Goal: Navigation & Orientation: Find specific page/section

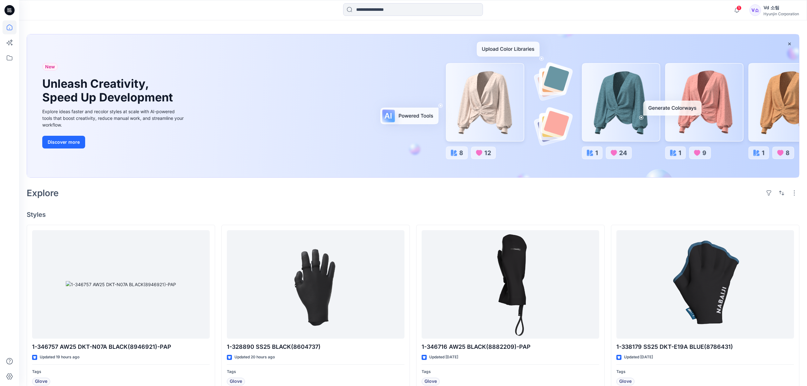
scroll to position [127, 0]
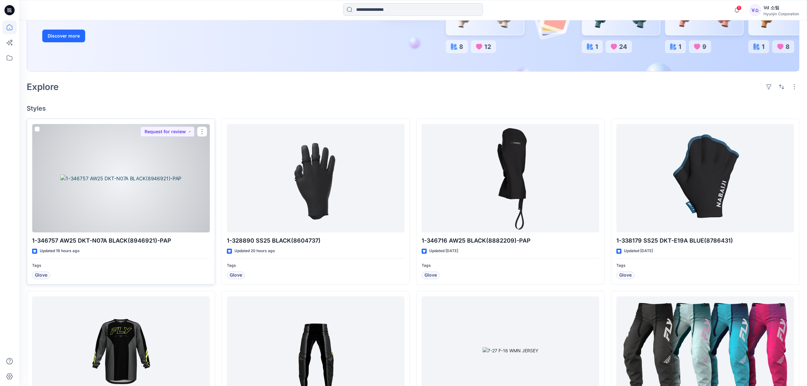
click at [152, 172] on div at bounding box center [121, 178] width 178 height 109
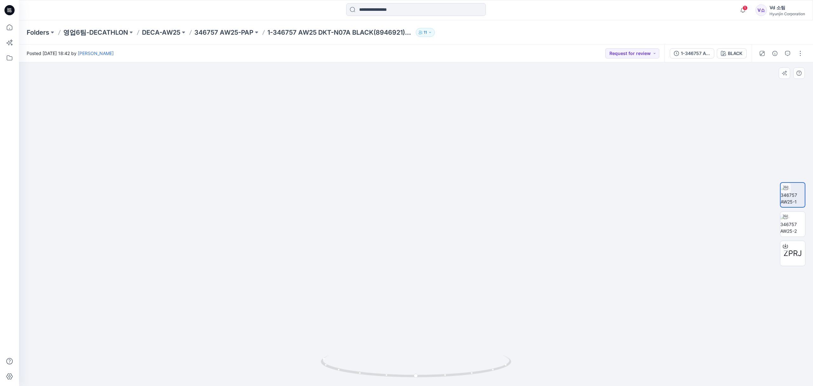
drag, startPoint x: 406, startPoint y: 248, endPoint x: 412, endPoint y: 309, distance: 61.3
click at [412, 309] on img at bounding box center [415, 206] width 397 height 359
drag, startPoint x: 367, startPoint y: 376, endPoint x: 477, endPoint y: 368, distance: 110.3
click at [477, 368] on icon at bounding box center [417, 367] width 192 height 24
drag, startPoint x: 445, startPoint y: 280, endPoint x: 446, endPoint y: 302, distance: 22.3
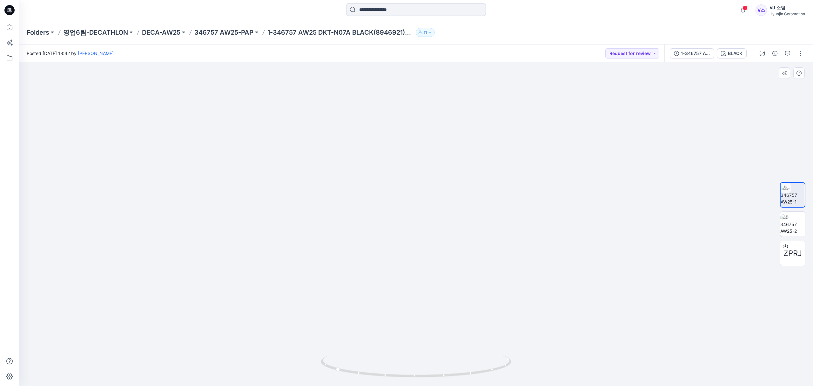
click at [446, 302] on img at bounding box center [415, 202] width 397 height 367
drag, startPoint x: 407, startPoint y: 379, endPoint x: 261, endPoint y: 346, distance: 150.4
click at [261, 346] on div at bounding box center [416, 223] width 794 height 323
drag, startPoint x: 416, startPoint y: 374, endPoint x: 398, endPoint y: 367, distance: 18.8
click at [398, 367] on icon at bounding box center [417, 367] width 192 height 24
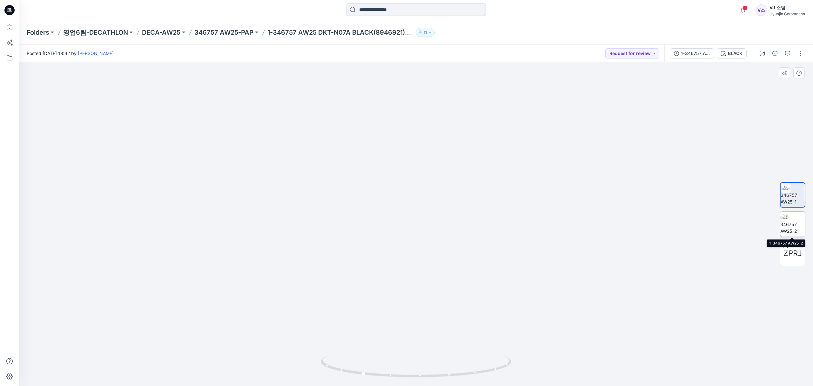
click at [787, 221] on div at bounding box center [786, 217] width 10 height 10
drag, startPoint x: 374, startPoint y: 378, endPoint x: 480, endPoint y: 364, distance: 106.4
click at [480, 364] on icon at bounding box center [417, 367] width 192 height 24
click at [787, 195] on img at bounding box center [793, 195] width 25 height 20
drag, startPoint x: 355, startPoint y: 373, endPoint x: 523, endPoint y: 355, distance: 169.0
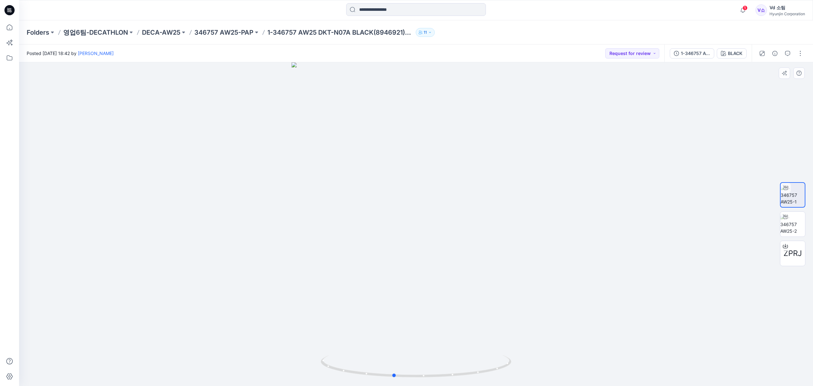
click at [523, 355] on div at bounding box center [416, 223] width 794 height 323
drag, startPoint x: 404, startPoint y: 374, endPoint x: 379, endPoint y: 357, distance: 30.6
click at [379, 357] on icon at bounding box center [417, 367] width 192 height 24
click at [787, 225] on img at bounding box center [793, 224] width 25 height 20
drag, startPoint x: 362, startPoint y: 371, endPoint x: 474, endPoint y: 368, distance: 111.6
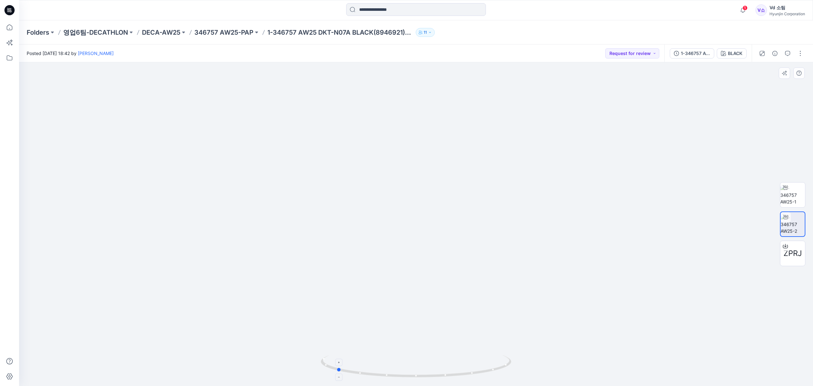
click at [474, 368] on icon at bounding box center [417, 367] width 192 height 24
click at [5, 27] on icon at bounding box center [10, 27] width 14 height 14
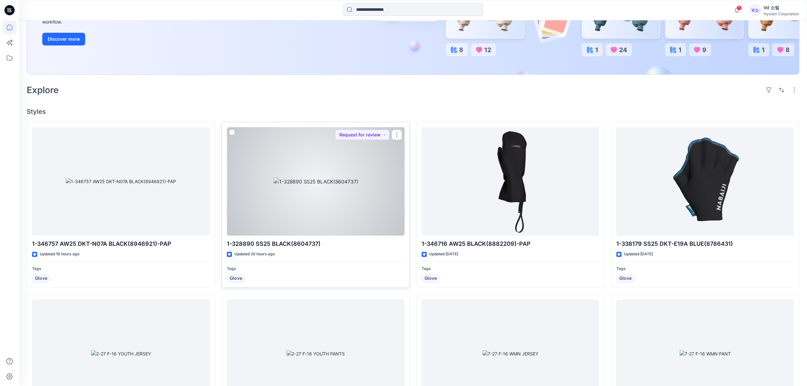
scroll to position [127, 0]
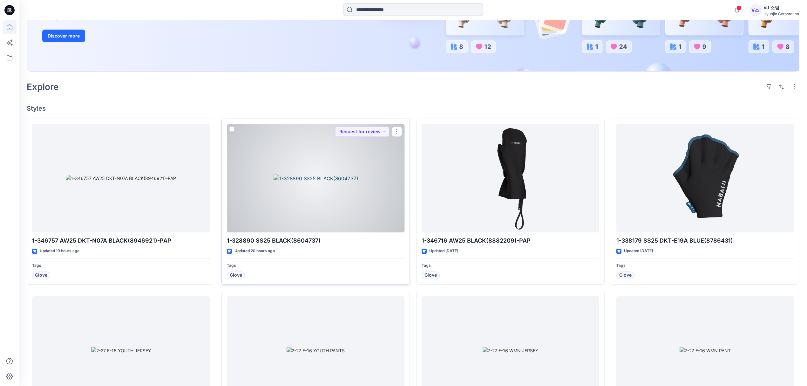
click at [309, 197] on div at bounding box center [316, 178] width 178 height 109
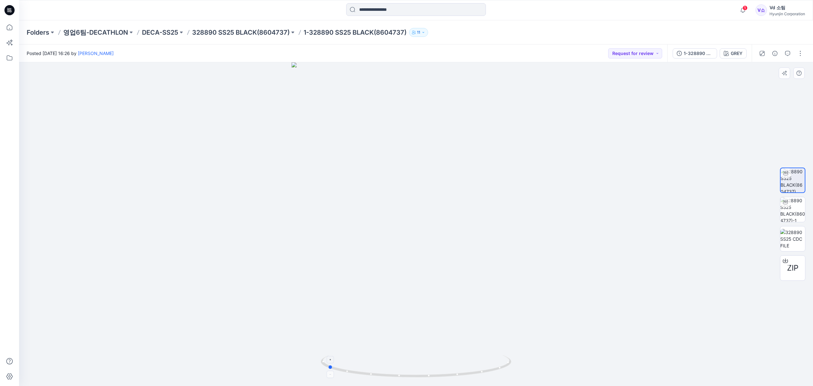
drag, startPoint x: 395, startPoint y: 372, endPoint x: 497, endPoint y: 363, distance: 102.4
click at [497, 363] on icon at bounding box center [417, 367] width 192 height 24
drag, startPoint x: 422, startPoint y: 247, endPoint x: 423, endPoint y: 316, distance: 69.0
click at [423, 316] on img at bounding box center [416, 184] width 477 height 403
drag, startPoint x: 427, startPoint y: 290, endPoint x: 417, endPoint y: 194, distance: 96.1
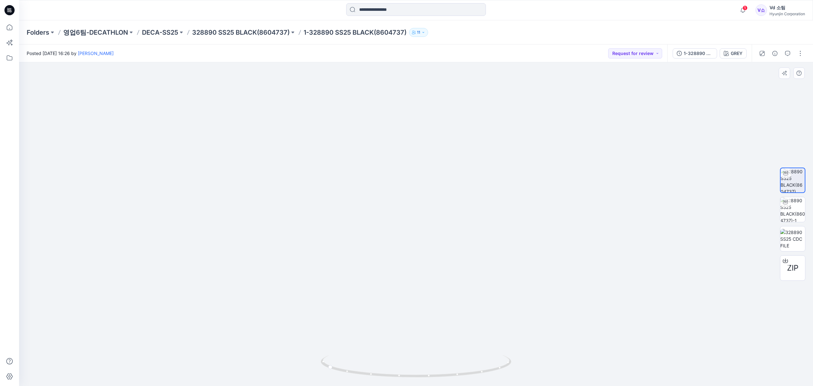
click at [417, 194] on img at bounding box center [416, 153] width 458 height 465
drag, startPoint x: 410, startPoint y: 253, endPoint x: 407, endPoint y: 209, distance: 44.6
click at [407, 209] on img at bounding box center [416, 118] width 458 height 536
drag, startPoint x: 422, startPoint y: 376, endPoint x: 348, endPoint y: 368, distance: 74.5
click at [348, 368] on icon at bounding box center [417, 367] width 192 height 24
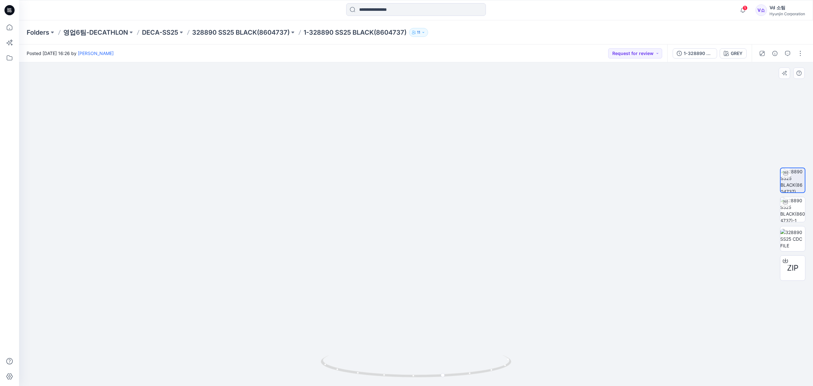
drag, startPoint x: 424, startPoint y: 235, endPoint x: 427, endPoint y: 315, distance: 79.5
click at [425, 324] on img at bounding box center [415, 168] width 439 height 435
drag, startPoint x: 412, startPoint y: 209, endPoint x: 409, endPoint y: 282, distance: 73.1
click at [409, 282] on img at bounding box center [415, 200] width 439 height 371
click at [791, 216] on img at bounding box center [793, 209] width 25 height 25
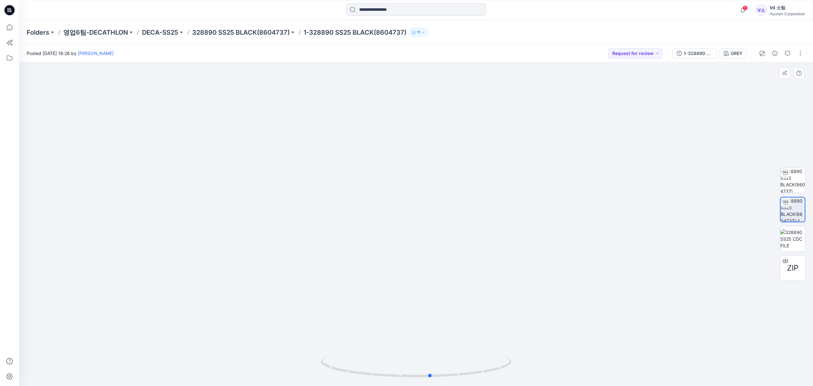
drag, startPoint x: 337, startPoint y: 371, endPoint x: 351, endPoint y: 349, distance: 27.1
click at [351, 349] on div at bounding box center [416, 223] width 794 height 323
drag, startPoint x: 366, startPoint y: 307, endPoint x: 371, endPoint y: 338, distance: 32.2
drag, startPoint x: 403, startPoint y: 314, endPoint x: 406, endPoint y: 289, distance: 25.2
click at [377, 366] on icon at bounding box center [417, 367] width 192 height 24
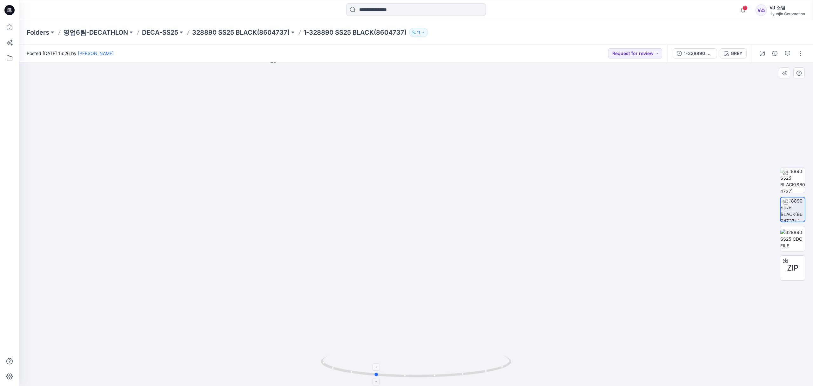
drag, startPoint x: 399, startPoint y: 373, endPoint x: 346, endPoint y: 370, distance: 53.1
click at [346, 370] on icon at bounding box center [417, 367] width 192 height 24
drag, startPoint x: 397, startPoint y: 259, endPoint x: 397, endPoint y: 218, distance: 40.7
click at [15, 30] on icon at bounding box center [10, 27] width 14 height 14
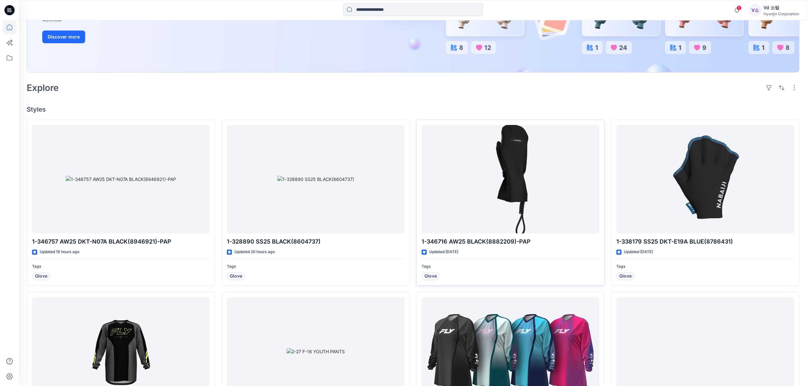
scroll to position [127, 0]
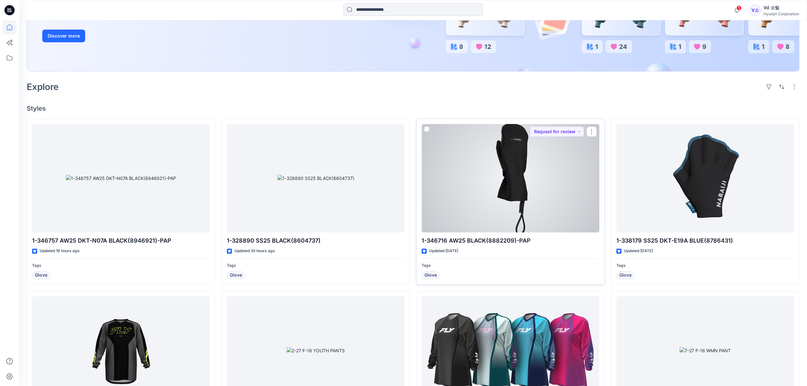
click at [485, 213] on div at bounding box center [511, 178] width 178 height 109
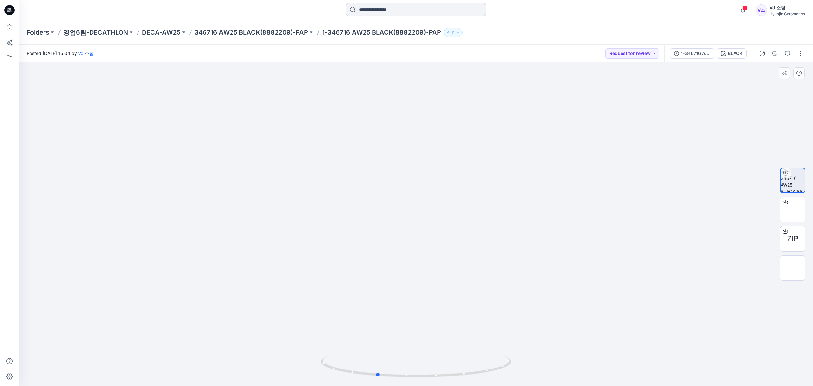
drag, startPoint x: 368, startPoint y: 372, endPoint x: 519, endPoint y: 369, distance: 151.3
click at [519, 369] on div at bounding box center [416, 223] width 794 height 323
click at [6, 27] on icon at bounding box center [10, 27] width 14 height 14
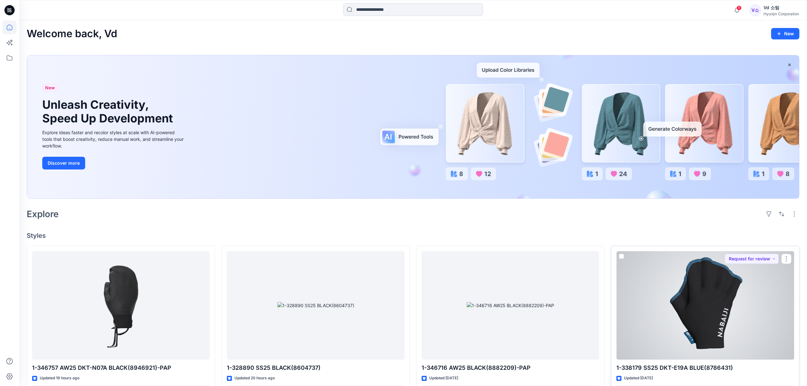
click at [708, 322] on div at bounding box center [705, 305] width 178 height 109
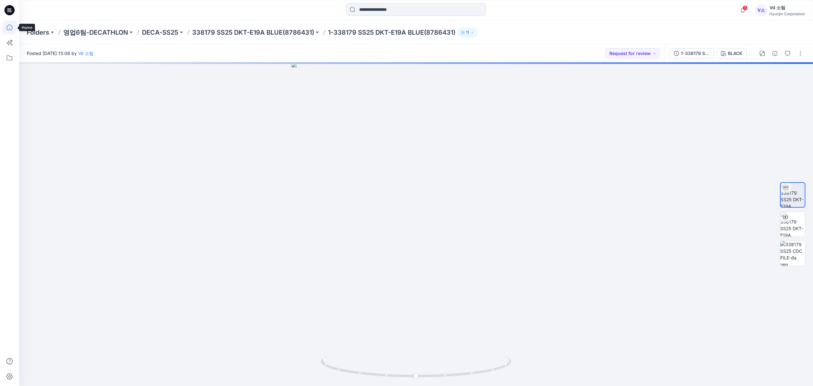
click at [11, 29] on icon at bounding box center [10, 27] width 14 height 14
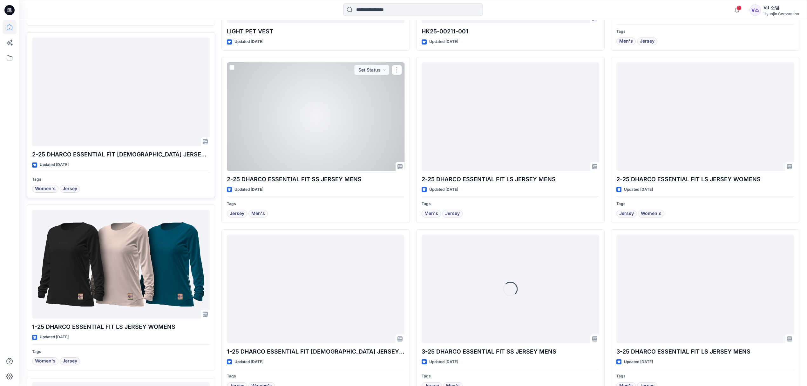
scroll to position [4984, 0]
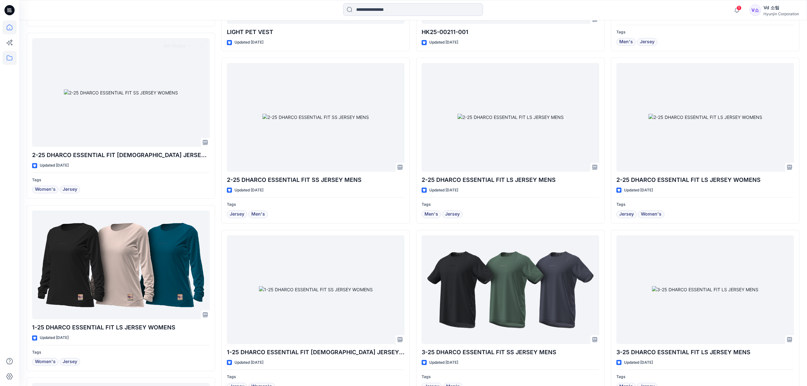
click at [12, 60] on icon at bounding box center [10, 58] width 14 height 14
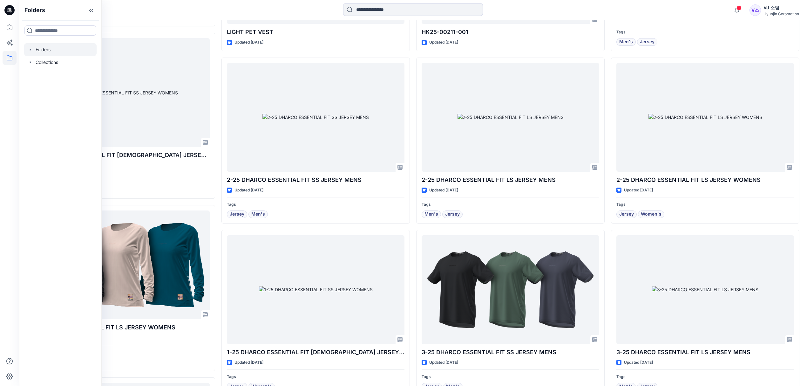
click at [39, 53] on div at bounding box center [60, 49] width 72 height 13
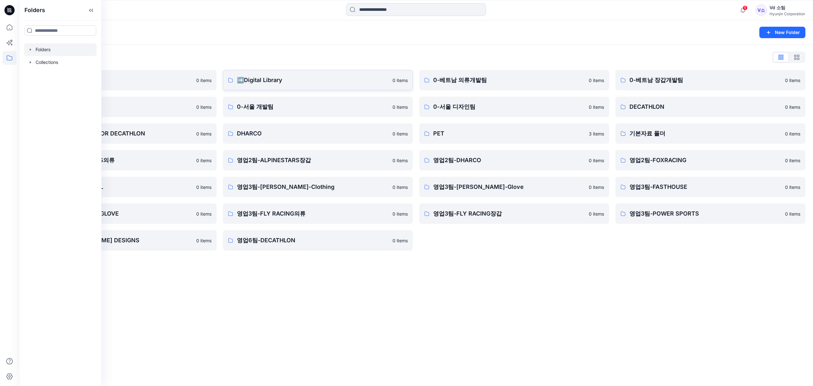
click at [254, 83] on p "➡️Digital Library" at bounding box center [313, 80] width 152 height 9
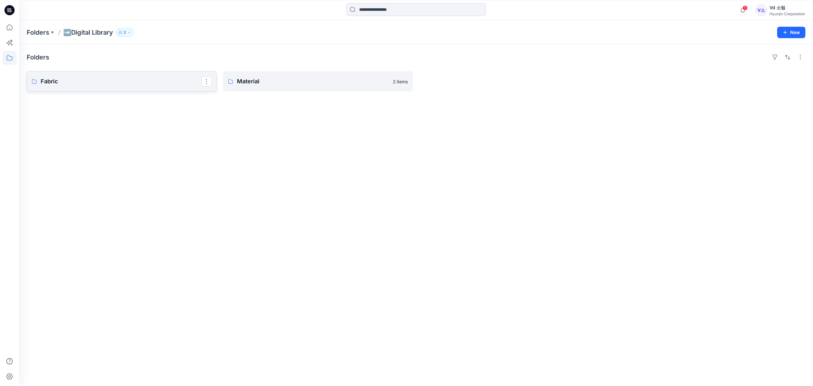
click at [135, 75] on link "Fabric" at bounding box center [122, 81] width 190 height 20
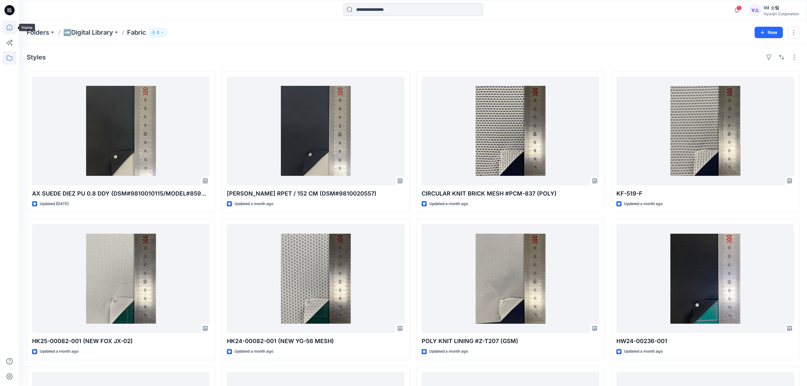
click at [11, 27] on icon at bounding box center [10, 27] width 14 height 14
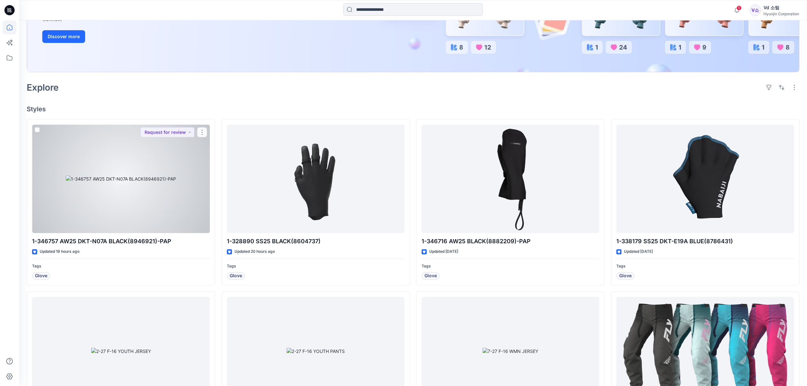
scroll to position [127, 0]
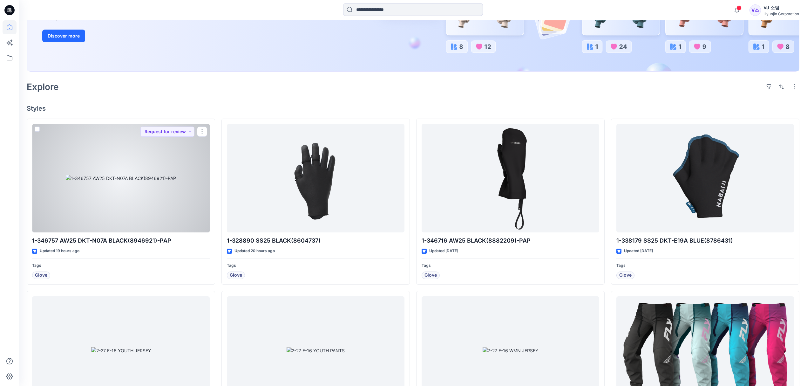
click at [144, 199] on div at bounding box center [121, 178] width 178 height 109
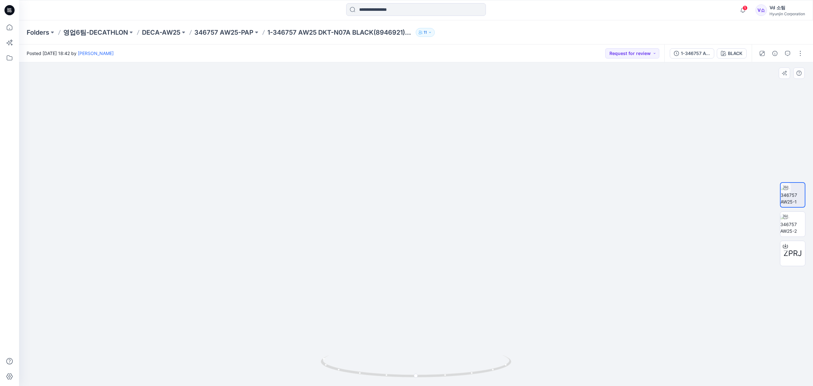
drag, startPoint x: 397, startPoint y: 255, endPoint x: 397, endPoint y: 309, distance: 54.3
drag, startPoint x: 374, startPoint y: 369, endPoint x: 485, endPoint y: 365, distance: 111.6
click at [485, 365] on icon at bounding box center [417, 367] width 192 height 24
drag, startPoint x: 454, startPoint y: 294, endPoint x: 456, endPoint y: 242, distance: 51.8
drag, startPoint x: 416, startPoint y: 237, endPoint x: 417, endPoint y: 325, distance: 87.7
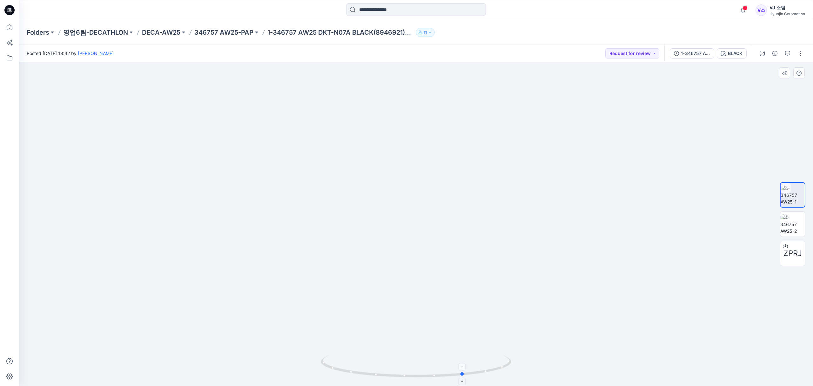
drag, startPoint x: 395, startPoint y: 371, endPoint x: 326, endPoint y: 362, distance: 69.2
click at [326, 362] on icon at bounding box center [417, 367] width 192 height 24
drag, startPoint x: 417, startPoint y: 250, endPoint x: 424, endPoint y: 132, distance: 118.4
drag, startPoint x: 402, startPoint y: 254, endPoint x: 401, endPoint y: 317, distance: 62.9
drag, startPoint x: 412, startPoint y: 199, endPoint x: 405, endPoint y: 227, distance: 29.4
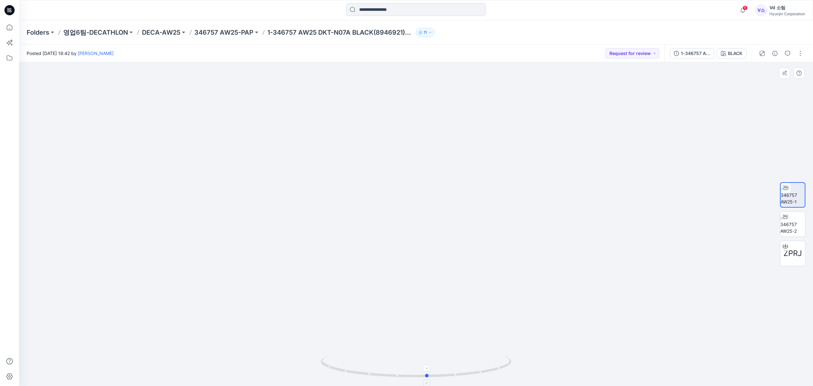
drag, startPoint x: 362, startPoint y: 370, endPoint x: 326, endPoint y: 358, distance: 38.5
click at [326, 358] on icon at bounding box center [417, 367] width 192 height 24
drag, startPoint x: 412, startPoint y: 263, endPoint x: 398, endPoint y: 186, distance: 79.0
drag, startPoint x: 430, startPoint y: 268, endPoint x: 427, endPoint y: 300, distance: 31.9
drag, startPoint x: 372, startPoint y: 371, endPoint x: 304, endPoint y: 350, distance: 71.3
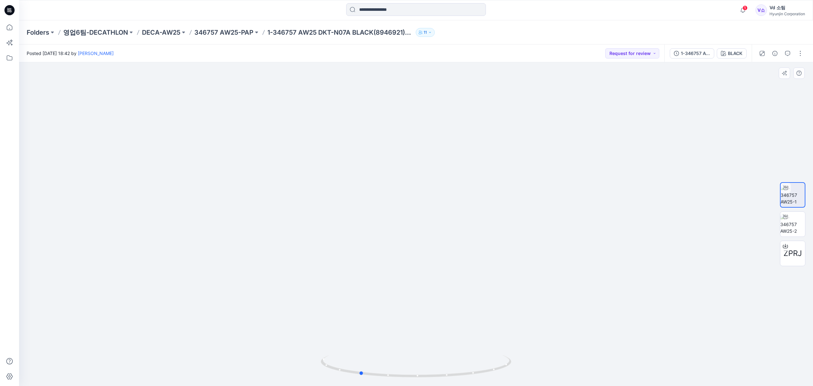
click at [304, 350] on div at bounding box center [416, 223] width 794 height 323
click at [12, 27] on icon at bounding box center [10, 27] width 6 height 6
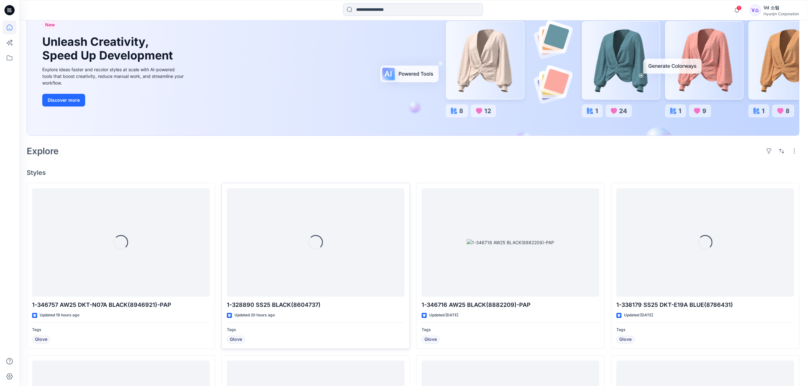
scroll to position [85, 0]
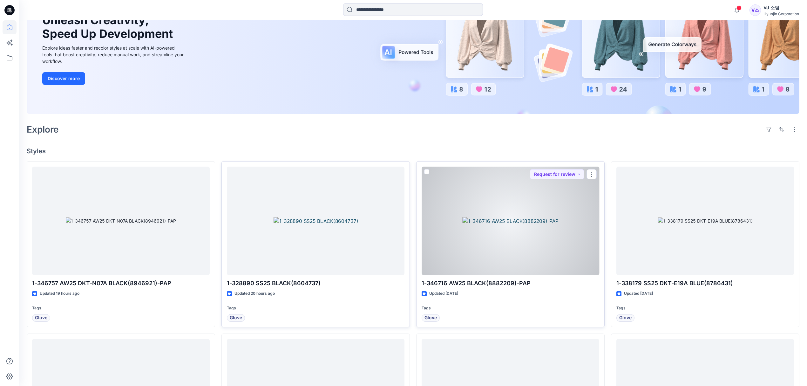
click at [465, 257] on div at bounding box center [511, 220] width 178 height 109
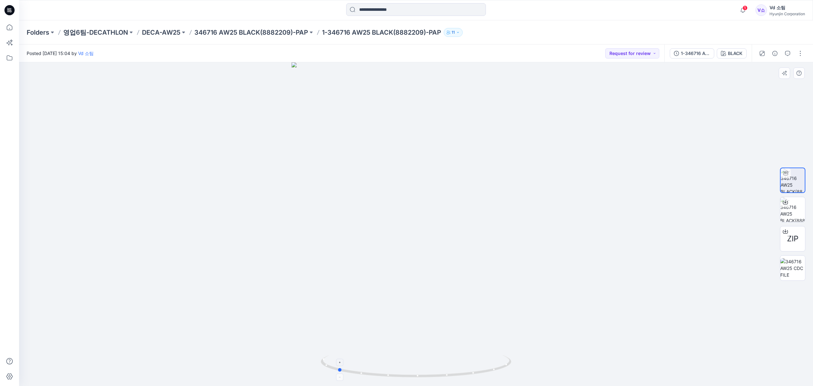
drag, startPoint x: 373, startPoint y: 372, endPoint x: 484, endPoint y: 366, distance: 112.0
click at [484, 367] on icon at bounding box center [417, 367] width 192 height 24
click at [787, 55] on icon "button" at bounding box center [787, 53] width 5 height 5
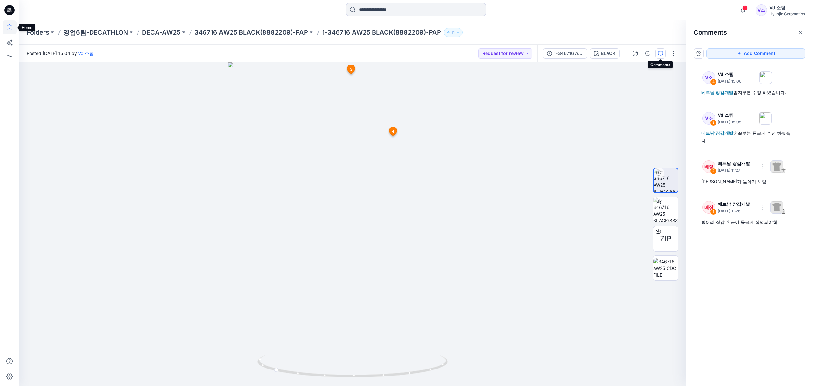
click at [8, 25] on icon at bounding box center [10, 27] width 6 height 6
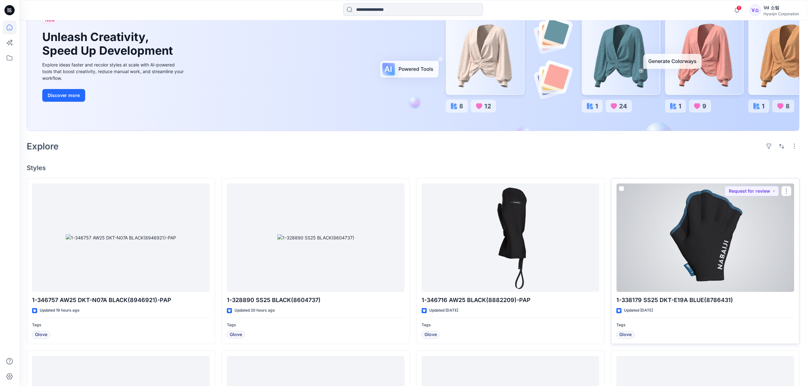
scroll to position [85, 0]
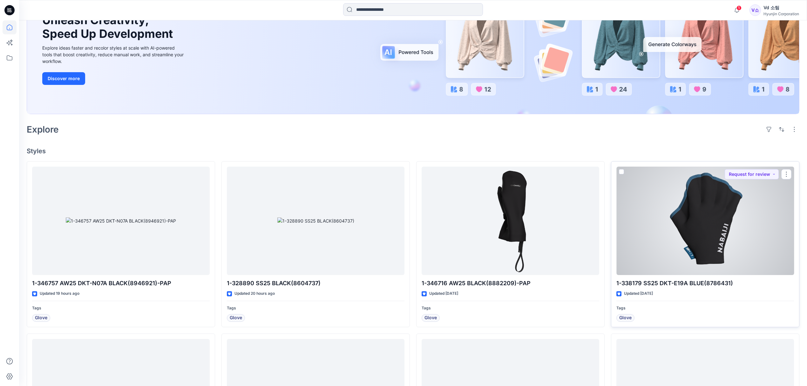
click at [737, 241] on div at bounding box center [705, 220] width 178 height 109
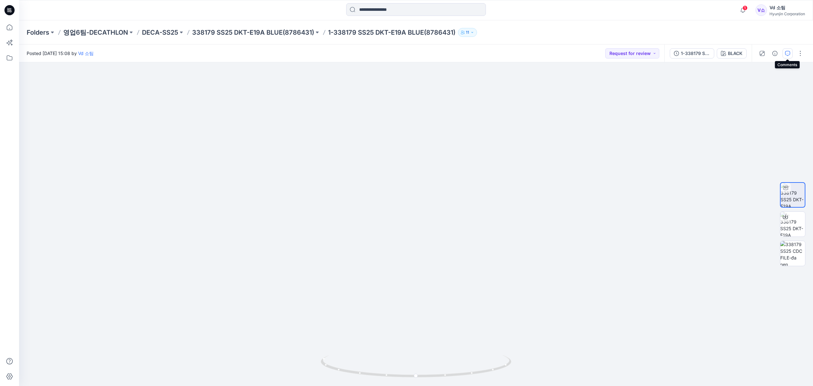
click at [786, 54] on icon "button" at bounding box center [787, 53] width 5 height 5
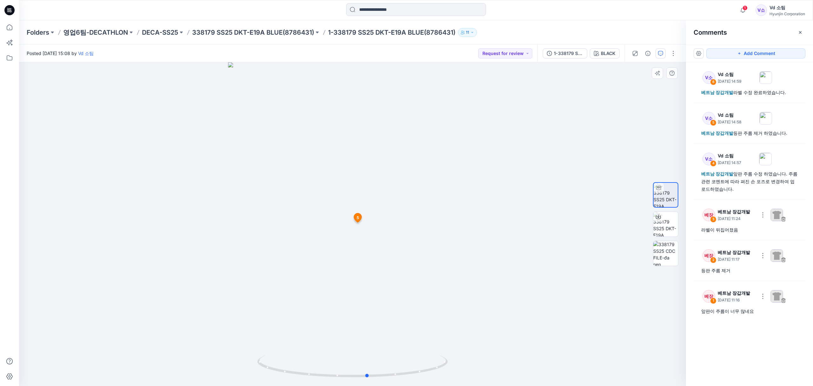
drag, startPoint x: 360, startPoint y: 378, endPoint x: 376, endPoint y: 340, distance: 41.1
click at [376, 340] on div at bounding box center [352, 223] width 667 height 323
click at [5, 25] on icon at bounding box center [10, 27] width 14 height 14
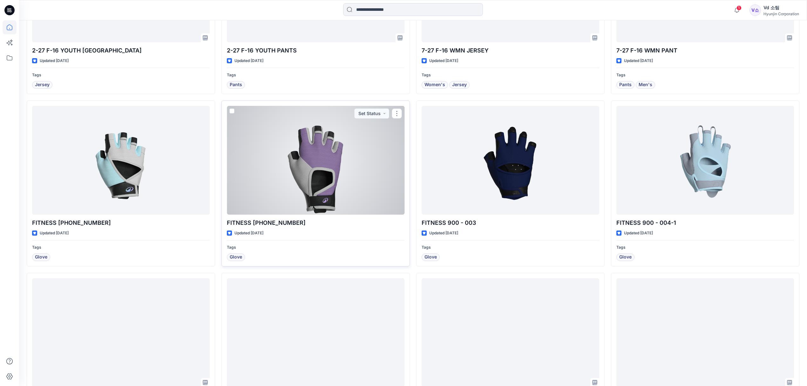
scroll to position [508, 0]
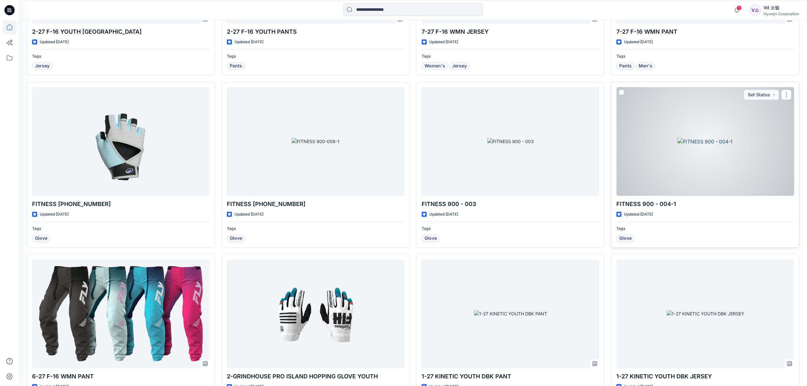
click at [687, 175] on div at bounding box center [705, 141] width 178 height 109
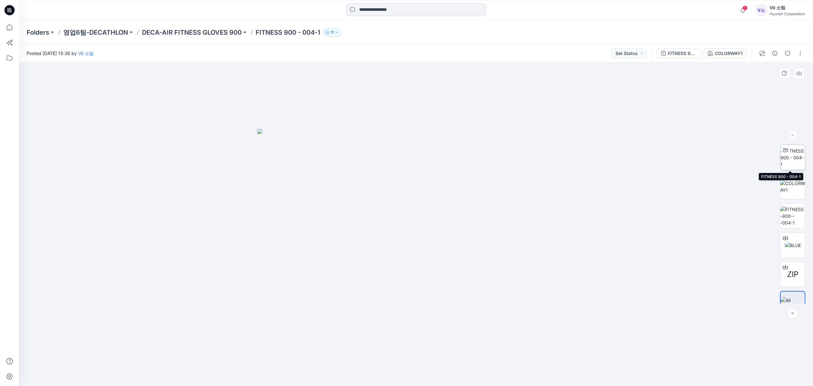
click at [788, 164] on img at bounding box center [793, 157] width 25 height 20
drag, startPoint x: 385, startPoint y: 365, endPoint x: 494, endPoint y: 351, distance: 110.1
click at [494, 351] on div at bounding box center [416, 223] width 794 height 323
drag, startPoint x: 417, startPoint y: 272, endPoint x: 417, endPoint y: 287, distance: 14.3
drag, startPoint x: 420, startPoint y: 298, endPoint x: 435, endPoint y: 224, distance: 75.0
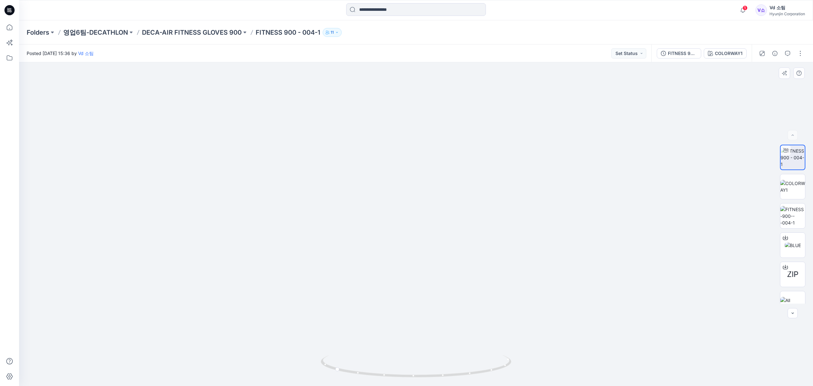
drag, startPoint x: 429, startPoint y: 274, endPoint x: 431, endPoint y: 262, distance: 12.0
drag, startPoint x: 386, startPoint y: 376, endPoint x: 395, endPoint y: 360, distance: 17.9
click at [395, 360] on icon at bounding box center [417, 367] width 192 height 24
drag, startPoint x: 379, startPoint y: 274, endPoint x: 379, endPoint y: 286, distance: 11.4
drag, startPoint x: 387, startPoint y: 377, endPoint x: 450, endPoint y: 365, distance: 65.0
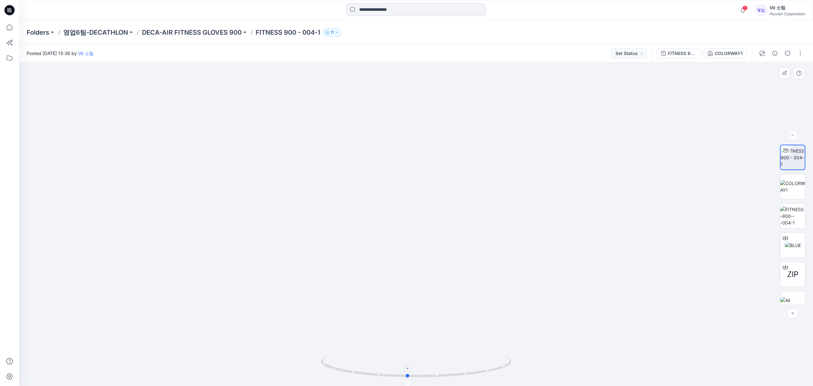
click at [450, 365] on icon at bounding box center [417, 367] width 192 height 24
click at [789, 190] on img at bounding box center [793, 186] width 25 height 13
click at [789, 206] on img at bounding box center [793, 216] width 25 height 20
click at [792, 163] on img at bounding box center [793, 157] width 25 height 20
drag, startPoint x: 10, startPoint y: 29, endPoint x: 10, endPoint y: 33, distance: 4.5
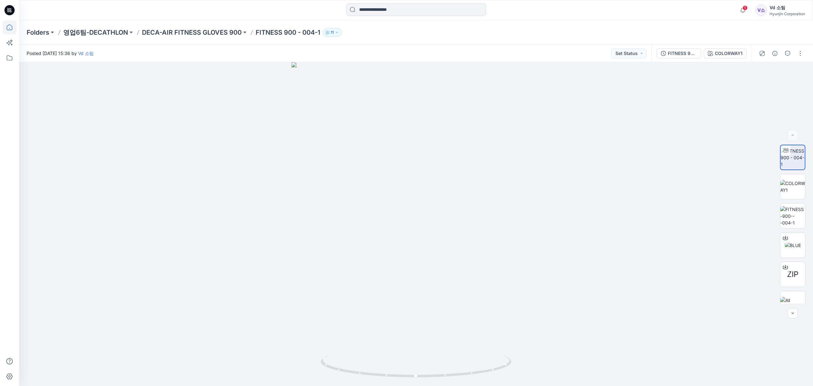
click at [10, 29] on icon at bounding box center [10, 27] width 14 height 14
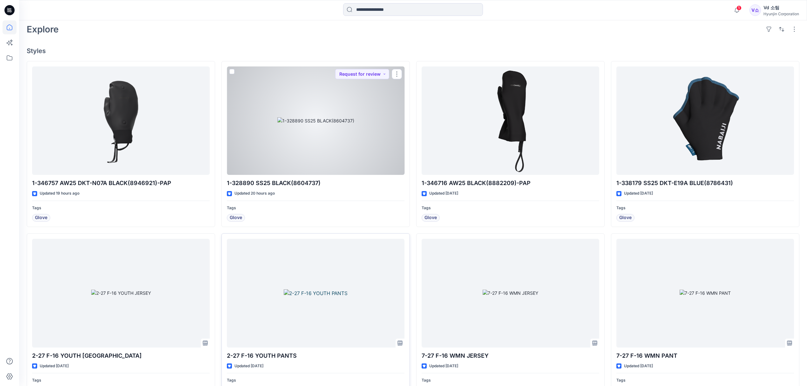
scroll to position [212, 0]
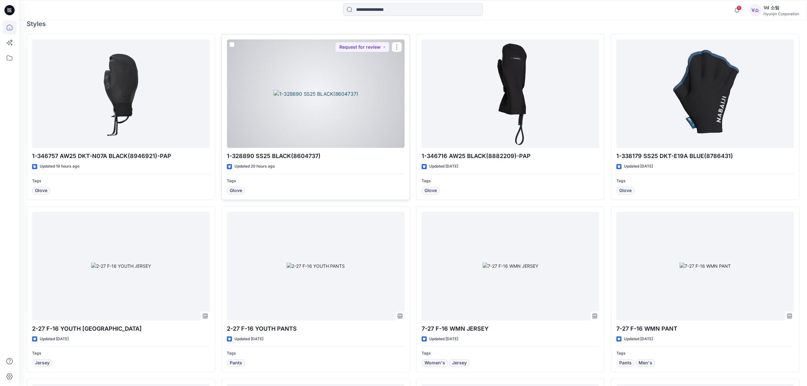
click at [324, 115] on div at bounding box center [316, 93] width 178 height 109
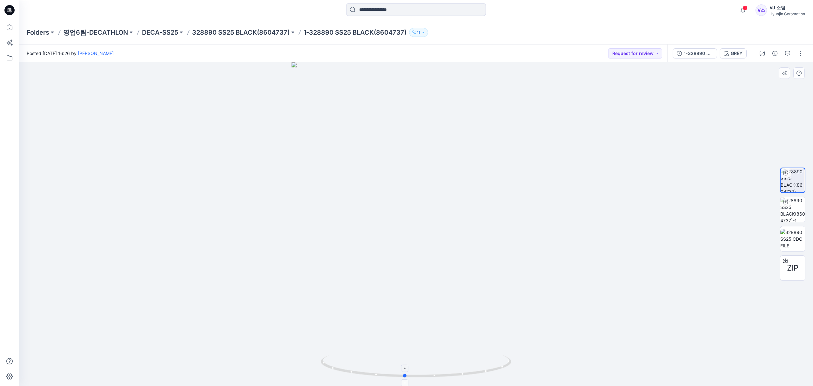
drag, startPoint x: 423, startPoint y: 379, endPoint x: 419, endPoint y: 368, distance: 11.8
click at [419, 368] on div at bounding box center [416, 223] width 794 height 323
drag, startPoint x: 425, startPoint y: 322, endPoint x: 428, endPoint y: 349, distance: 27.5
drag, startPoint x: 370, startPoint y: 373, endPoint x: 481, endPoint y: 362, distance: 111.7
click at [481, 362] on icon at bounding box center [417, 367] width 192 height 24
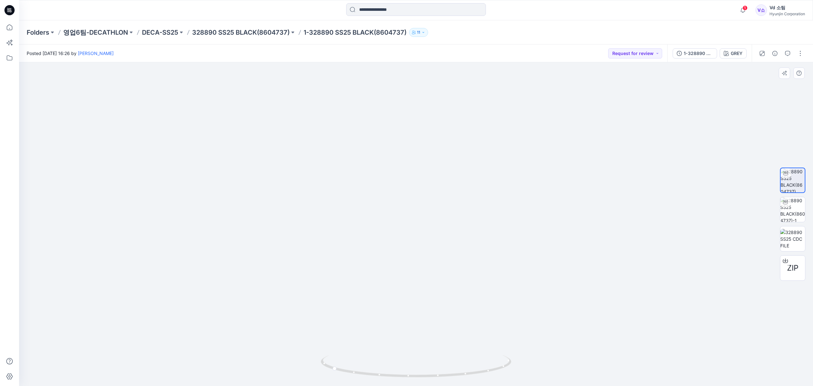
drag, startPoint x: 474, startPoint y: 296, endPoint x: 491, endPoint y: 207, distance: 90.8
drag, startPoint x: 471, startPoint y: 260, endPoint x: 485, endPoint y: 186, distance: 75.3
drag, startPoint x: 409, startPoint y: 372, endPoint x: 506, endPoint y: 359, distance: 97.8
click at [506, 359] on icon at bounding box center [417, 367] width 192 height 24
drag, startPoint x: 466, startPoint y: 290, endPoint x: 468, endPoint y: 339, distance: 48.3
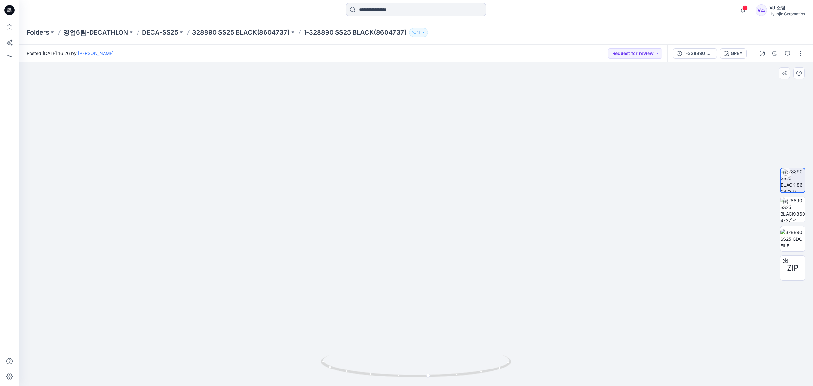
drag, startPoint x: 440, startPoint y: 213, endPoint x: 443, endPoint y: 294, distance: 81.4
click at [15, 26] on icon at bounding box center [10, 27] width 14 height 14
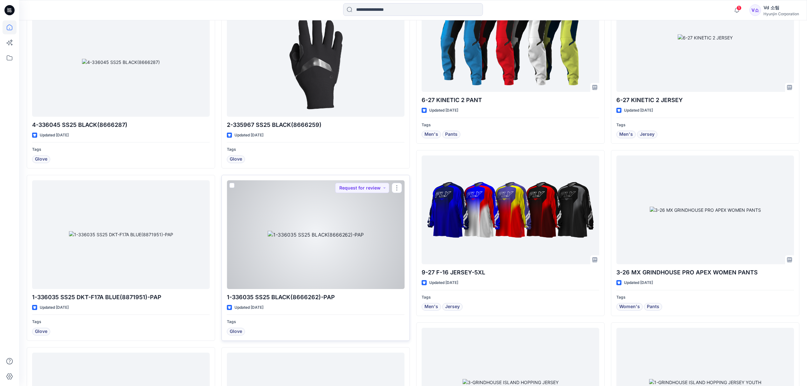
scroll to position [1228, 0]
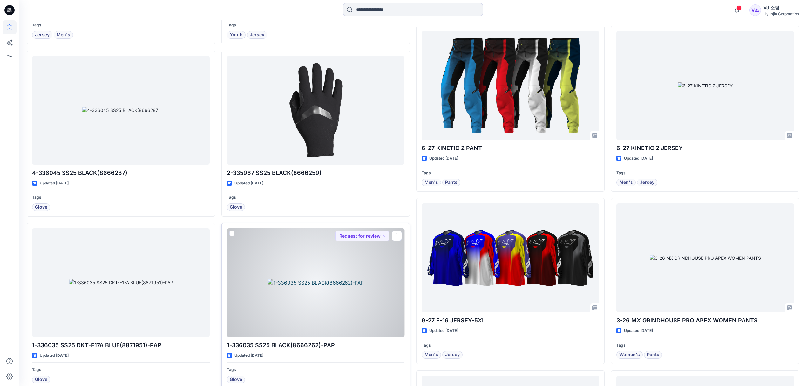
click at [270, 293] on div at bounding box center [316, 282] width 178 height 109
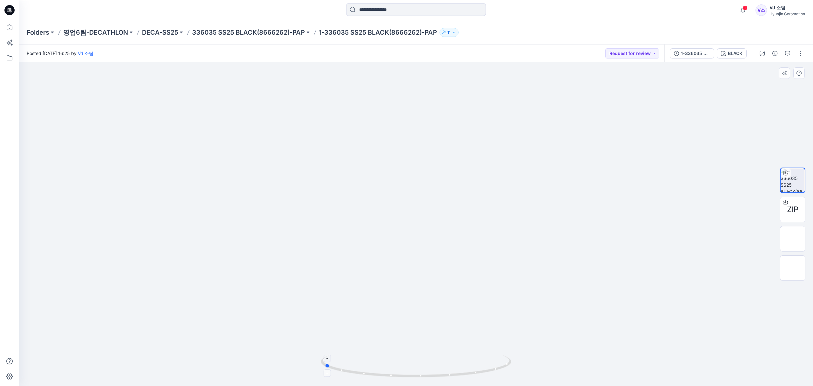
drag, startPoint x: 373, startPoint y: 370, endPoint x: 472, endPoint y: 360, distance: 99.4
click at [472, 360] on icon at bounding box center [417, 367] width 192 height 24
drag, startPoint x: 362, startPoint y: 379, endPoint x: 374, endPoint y: 370, distance: 14.5
click at [374, 370] on div at bounding box center [416, 223] width 794 height 323
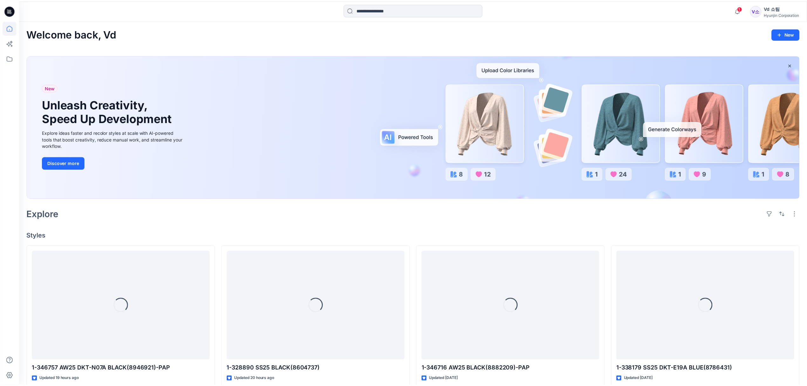
scroll to position [1228, 0]
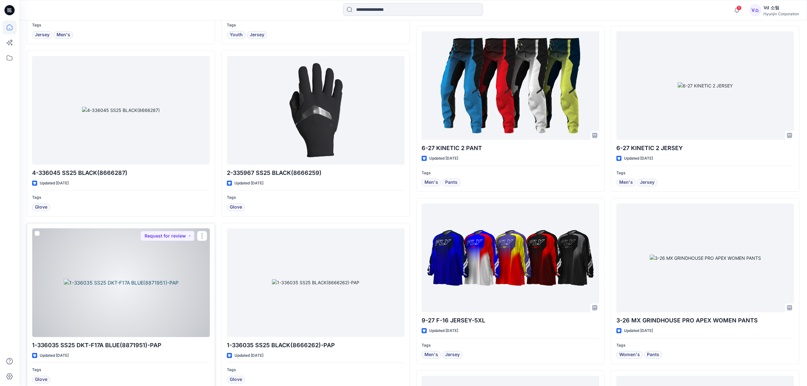
click at [152, 289] on div at bounding box center [121, 282] width 178 height 109
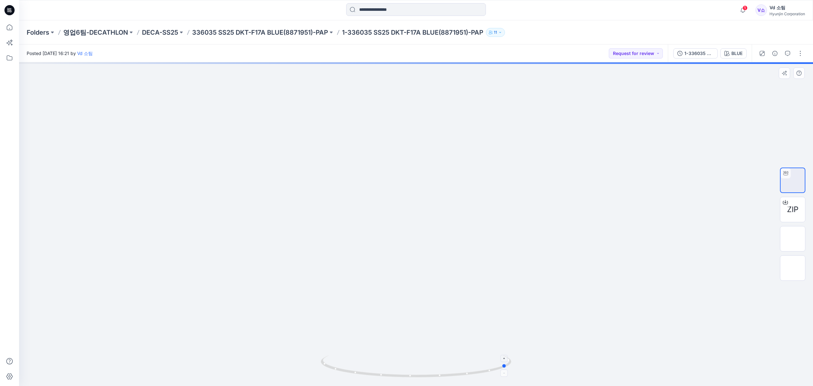
drag, startPoint x: 398, startPoint y: 376, endPoint x: 481, endPoint y: 366, distance: 82.8
click at [484, 366] on icon at bounding box center [417, 367] width 192 height 24
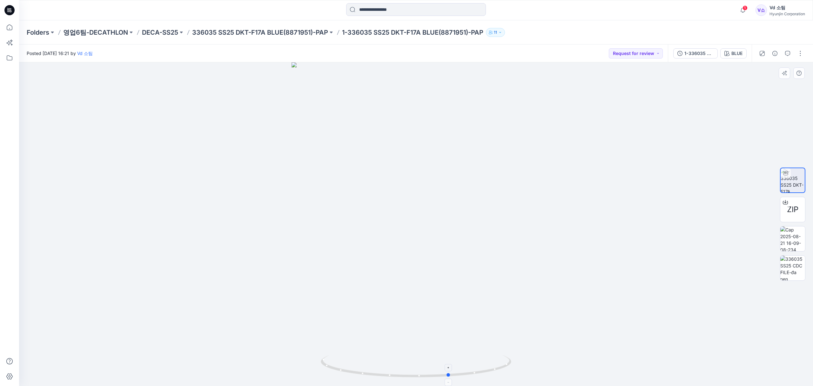
drag, startPoint x: 463, startPoint y: 370, endPoint x: 413, endPoint y: 360, distance: 50.9
click at [413, 360] on icon at bounding box center [417, 367] width 192 height 24
click at [13, 31] on icon at bounding box center [10, 27] width 14 height 14
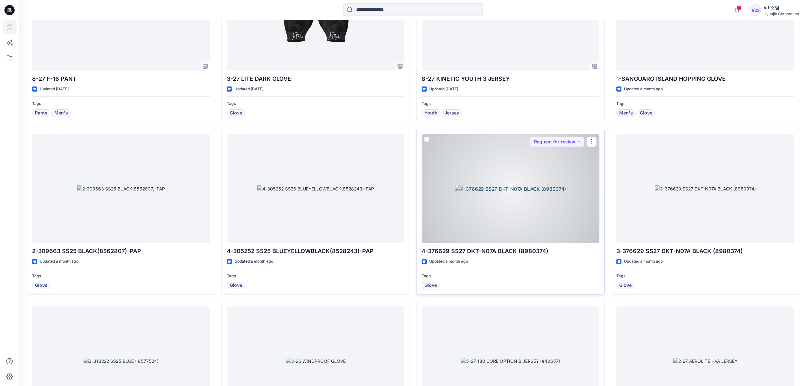
scroll to position [1821, 0]
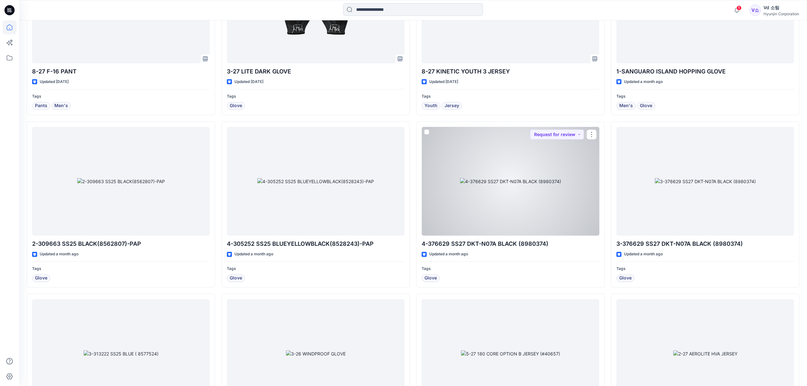
click at [541, 222] on div at bounding box center [511, 181] width 178 height 109
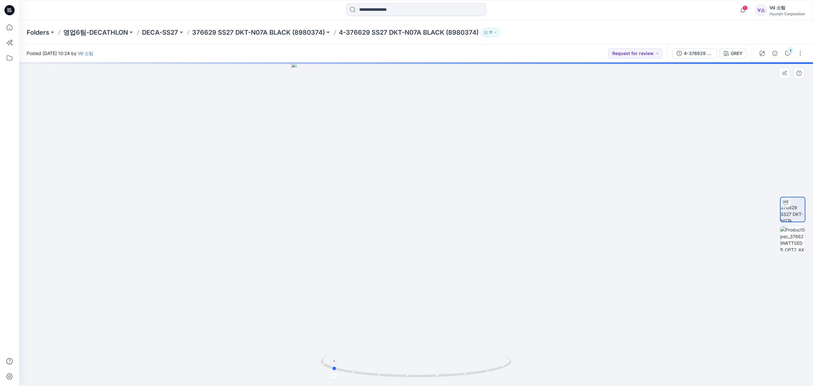
drag, startPoint x: 389, startPoint y: 369, endPoint x: 495, endPoint y: 366, distance: 106.1
click at [495, 366] on icon at bounding box center [417, 367] width 192 height 24
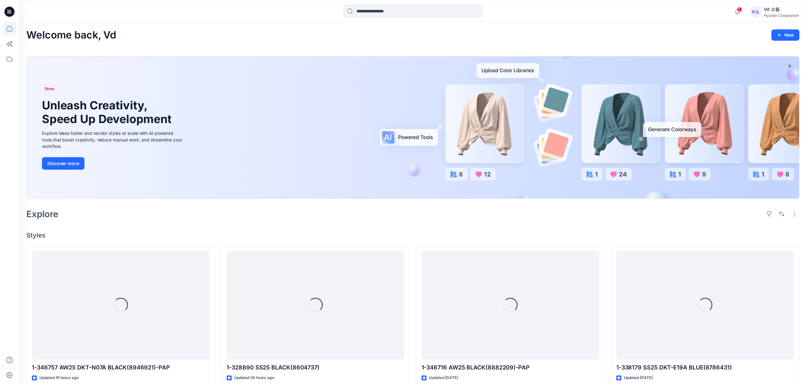
scroll to position [1821, 0]
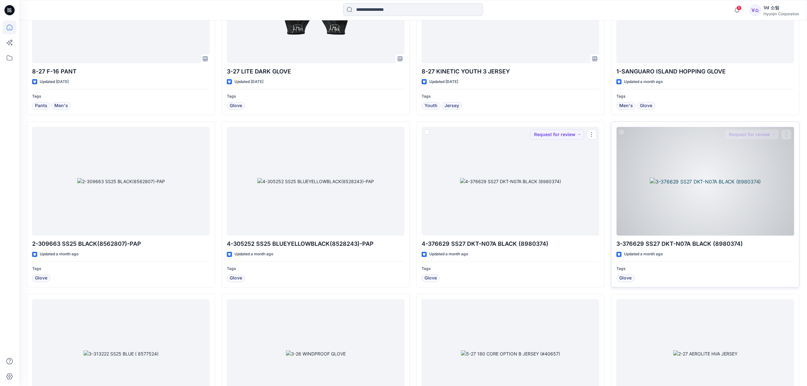
click at [658, 199] on div at bounding box center [705, 181] width 178 height 109
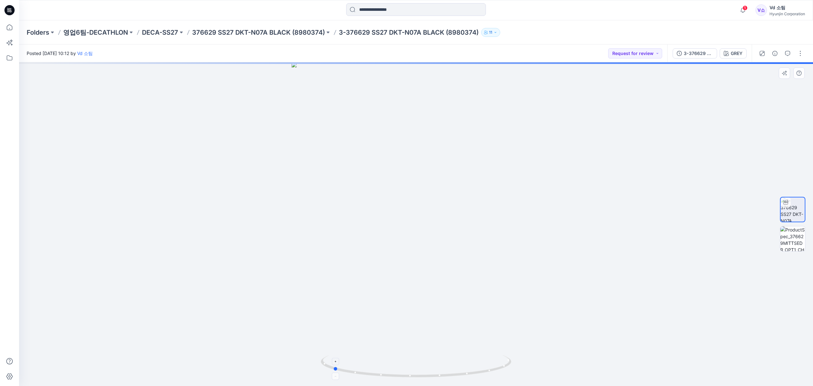
drag, startPoint x: 372, startPoint y: 373, endPoint x: 480, endPoint y: 368, distance: 107.5
click at [480, 368] on icon at bounding box center [417, 367] width 192 height 24
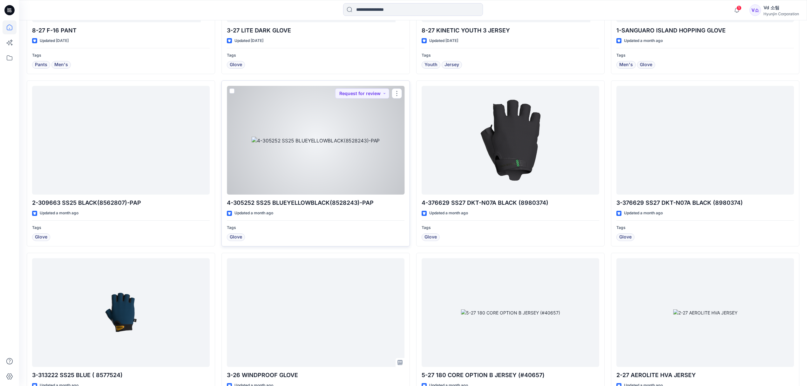
scroll to position [1864, 0]
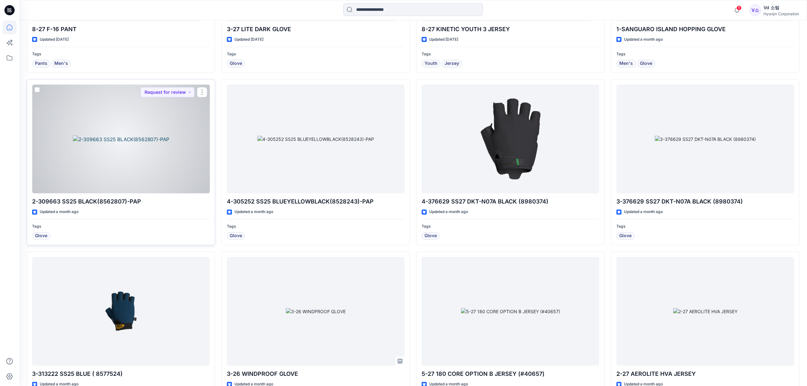
click at [149, 181] on div at bounding box center [121, 139] width 178 height 109
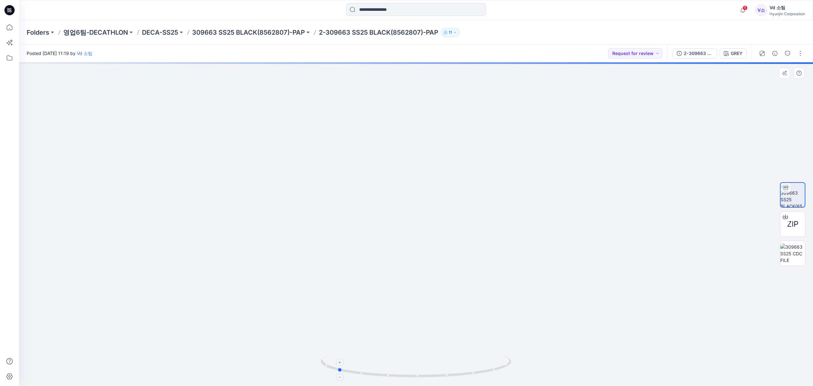
drag, startPoint x: 385, startPoint y: 376, endPoint x: 496, endPoint y: 359, distance: 112.1
click at [496, 364] on icon at bounding box center [417, 367] width 192 height 24
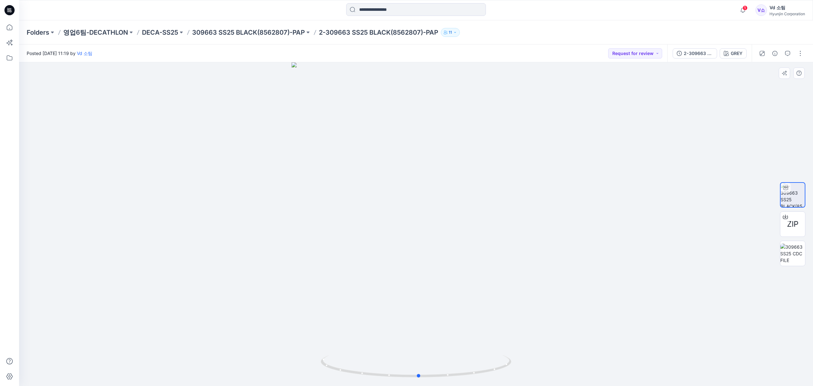
drag, startPoint x: 394, startPoint y: 376, endPoint x: 289, endPoint y: 308, distance: 124.9
click at [286, 359] on div at bounding box center [416, 223] width 794 height 323
drag, startPoint x: 374, startPoint y: 211, endPoint x: 367, endPoint y: 299, distance: 88.3
drag, startPoint x: 380, startPoint y: 273, endPoint x: 388, endPoint y: 215, distance: 57.7
drag, startPoint x: 386, startPoint y: 261, endPoint x: 394, endPoint y: 202, distance: 58.6
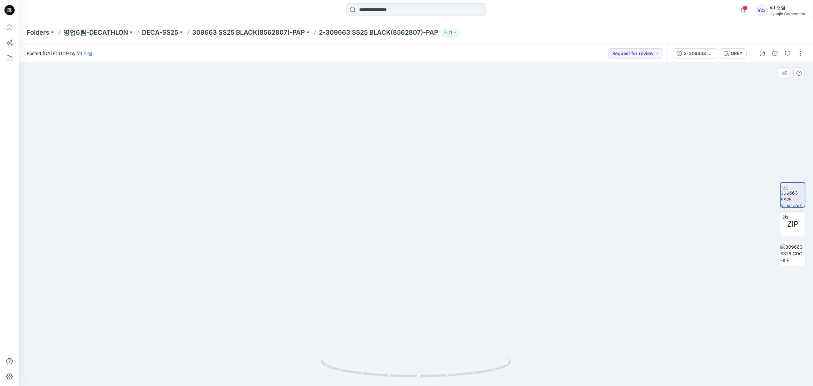
drag, startPoint x: 402, startPoint y: 274, endPoint x: 409, endPoint y: 214, distance: 59.8
drag, startPoint x: 387, startPoint y: 378, endPoint x: 511, endPoint y: 365, distance: 125.2
click at [511, 365] on icon at bounding box center [417, 367] width 192 height 24
drag, startPoint x: 435, startPoint y: 290, endPoint x: 435, endPoint y: 299, distance: 8.6
drag, startPoint x: 426, startPoint y: 378, endPoint x: 434, endPoint y: 369, distance: 12.1
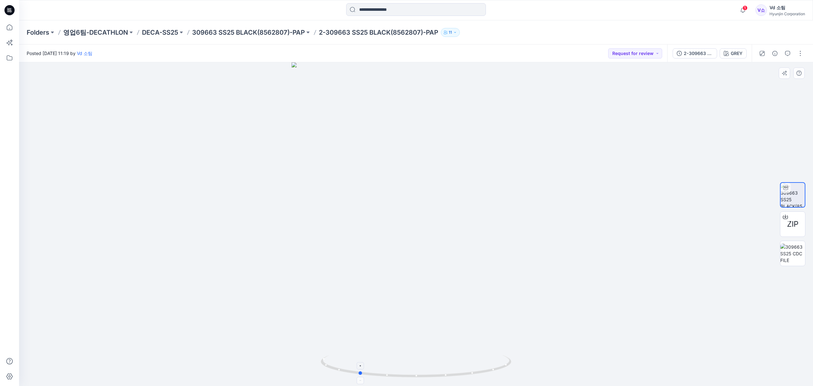
click at [434, 370] on icon at bounding box center [417, 367] width 192 height 24
click at [6, 30] on icon at bounding box center [10, 27] width 14 height 14
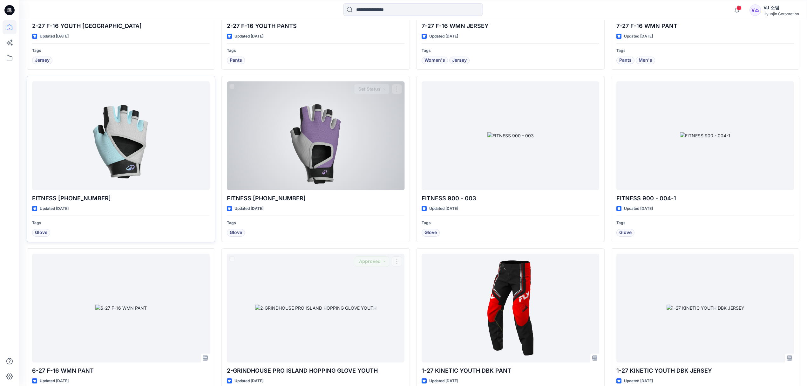
scroll to position [508, 0]
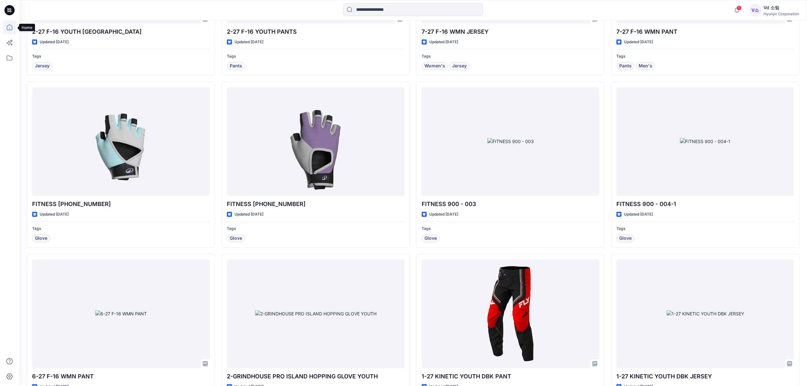
click at [6, 31] on icon at bounding box center [10, 27] width 14 height 14
click at [11, 60] on icon at bounding box center [10, 58] width 14 height 14
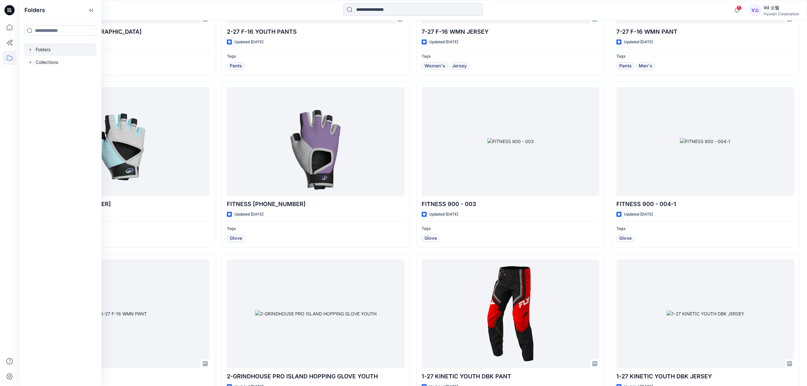
click at [42, 45] on div at bounding box center [60, 49] width 72 height 13
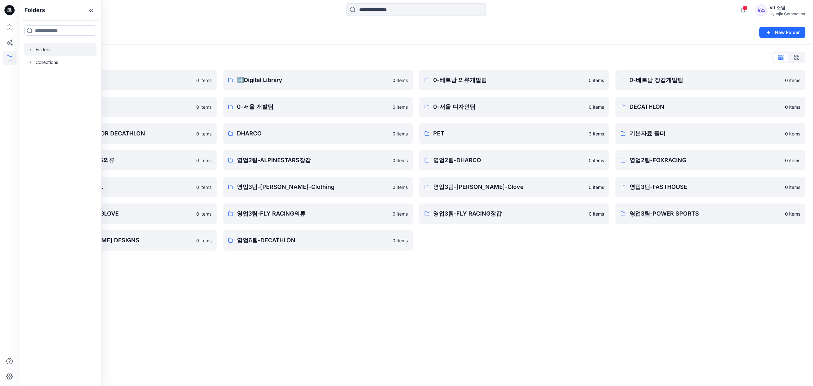
click at [255, 39] on div "Folders New Folder" at bounding box center [416, 32] width 794 height 24
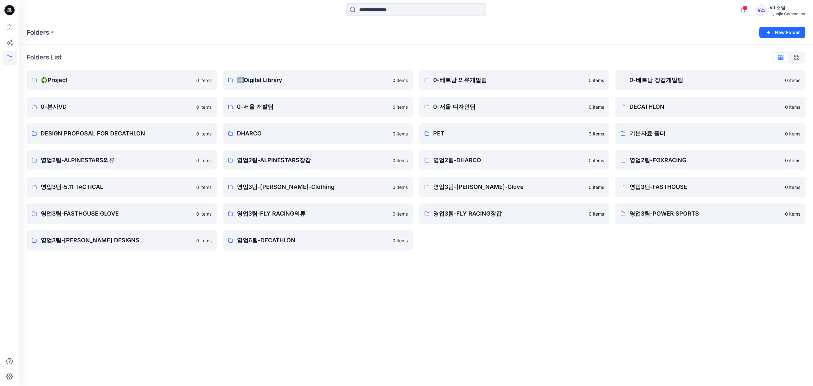
click at [266, 92] on div "➡️Digital Library 0 items 0-서울 개발팀 0 items DHARCO 0 items 영업2팀-ALPINESTARS장갑 0 …" at bounding box center [318, 160] width 190 height 180
click at [271, 83] on p "➡️Digital Library" at bounding box center [313, 80] width 152 height 9
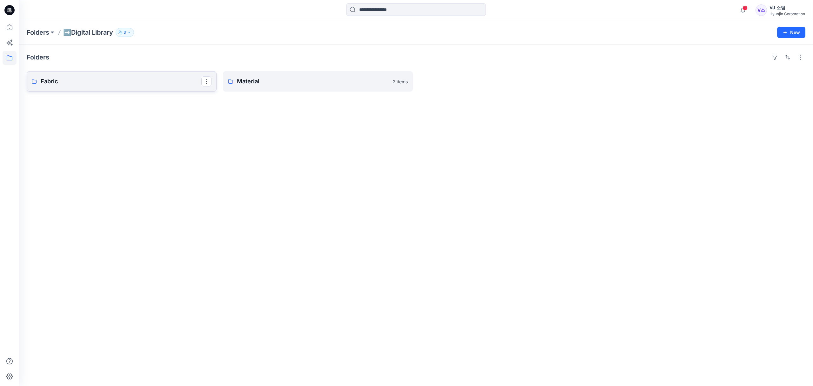
click at [138, 85] on p "Fabric" at bounding box center [121, 81] width 161 height 9
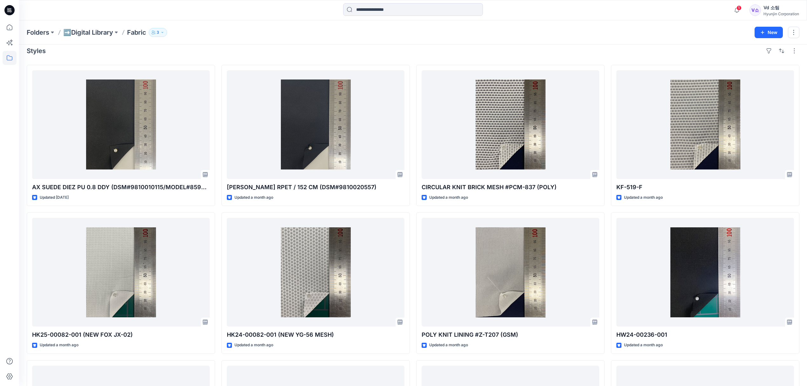
scroll to position [42, 0]
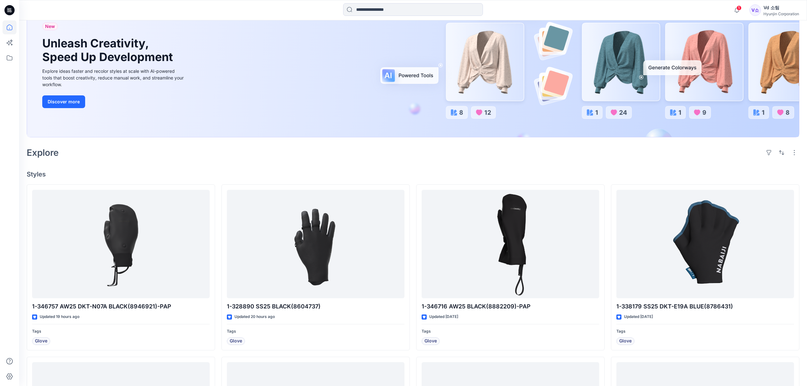
scroll to position [42, 0]
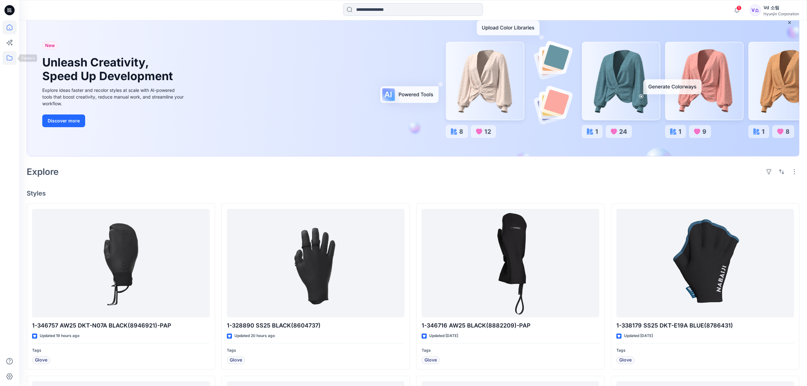
click at [15, 56] on icon at bounding box center [10, 58] width 14 height 14
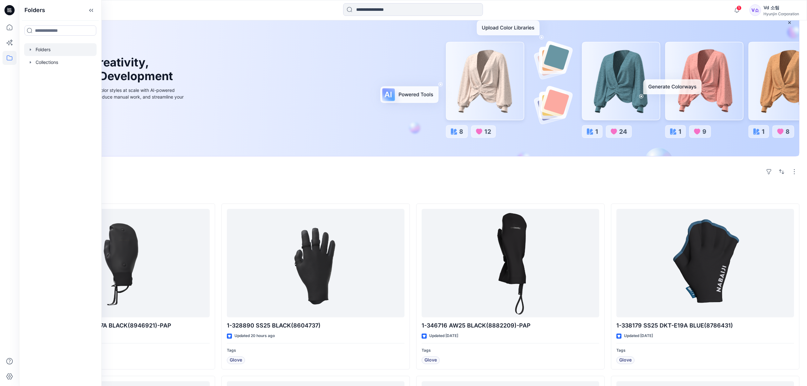
click at [29, 50] on icon "button" at bounding box center [30, 49] width 5 height 5
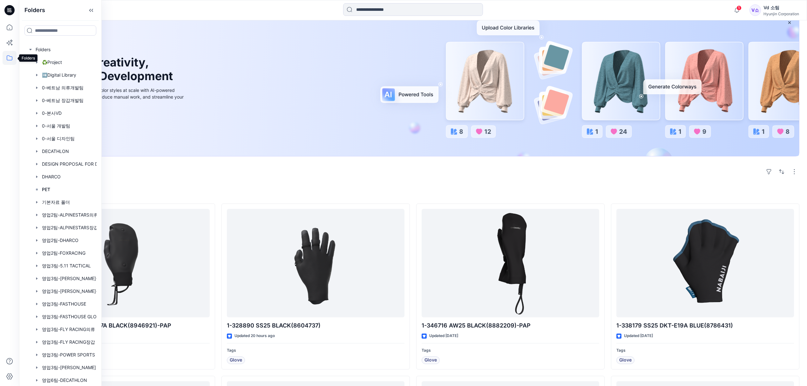
click at [10, 55] on icon at bounding box center [10, 58] width 14 height 14
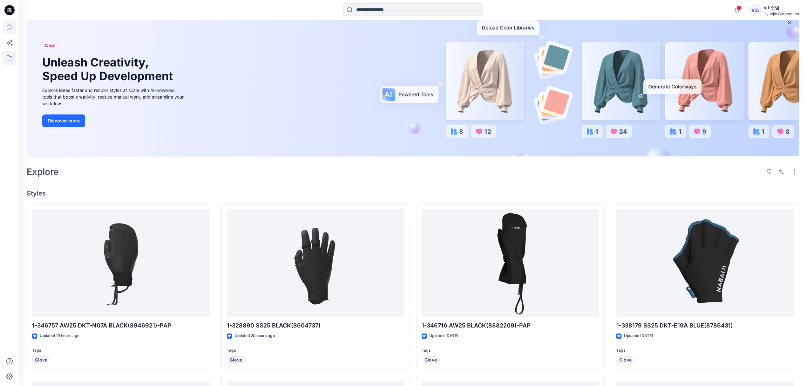
click at [12, 54] on icon at bounding box center [10, 58] width 14 height 14
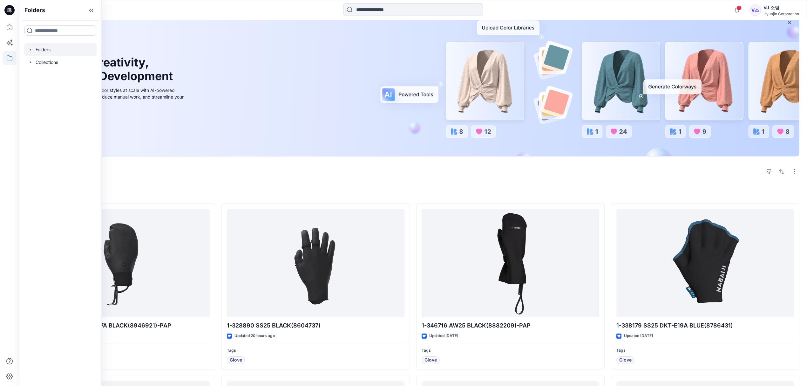
click at [41, 44] on div at bounding box center [60, 49] width 72 height 13
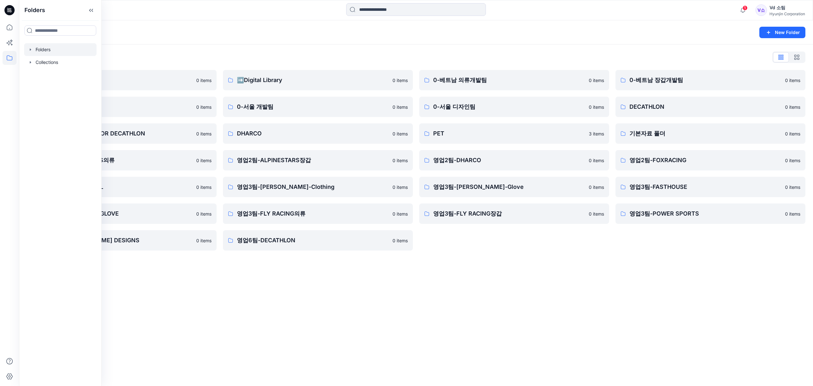
click at [508, 276] on div "Folders New Folder Folders List ♻️Project 0 items 0-본사VD 0 items DESIGN PROPOSA…" at bounding box center [416, 202] width 794 height 365
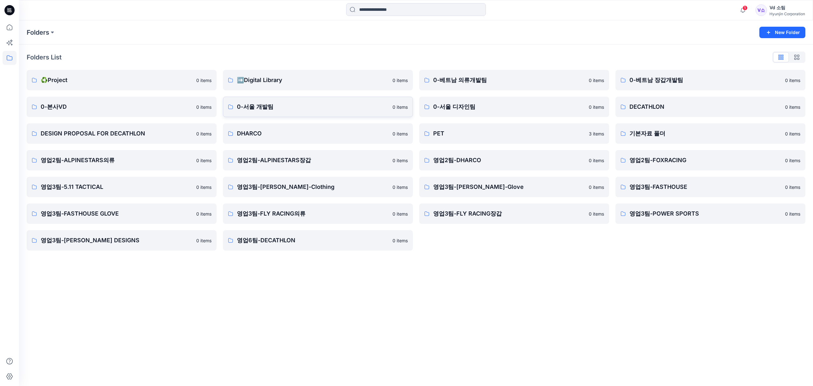
click at [260, 111] on p "0-서울 개발팀" at bounding box center [313, 106] width 152 height 9
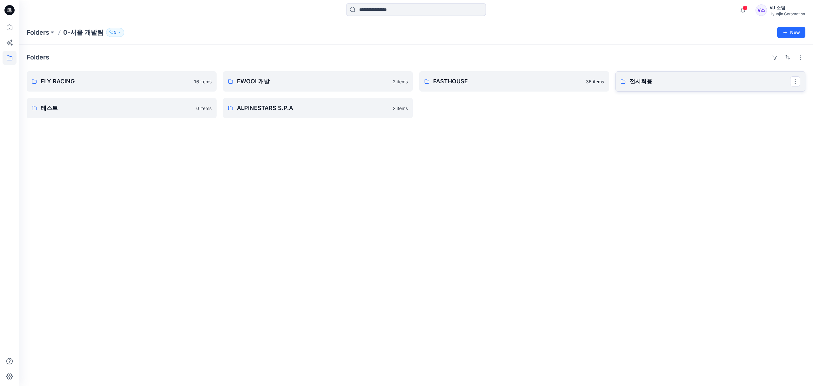
click at [653, 85] on p "전시회용" at bounding box center [710, 81] width 161 height 9
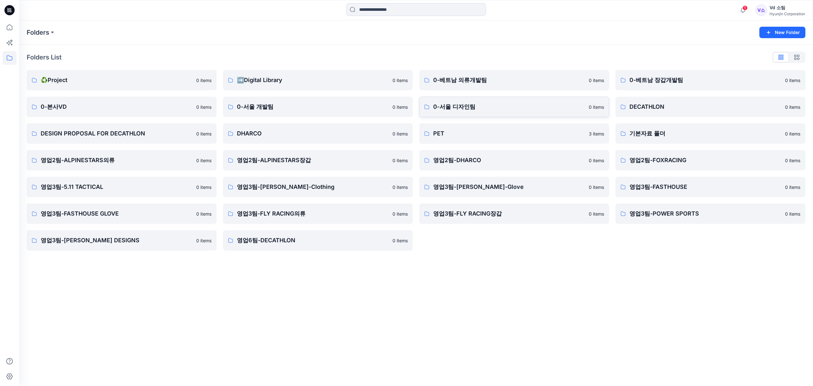
click at [459, 110] on p "0-서울 디자인팀" at bounding box center [509, 106] width 152 height 9
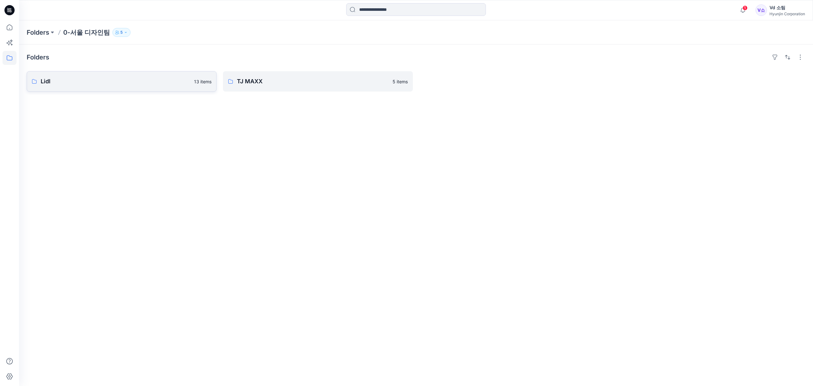
click at [146, 85] on p "Lidl" at bounding box center [116, 81] width 150 height 9
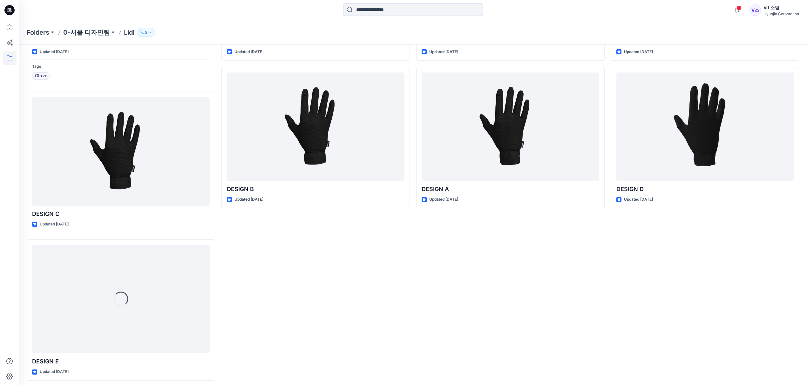
scroll to position [327, 0]
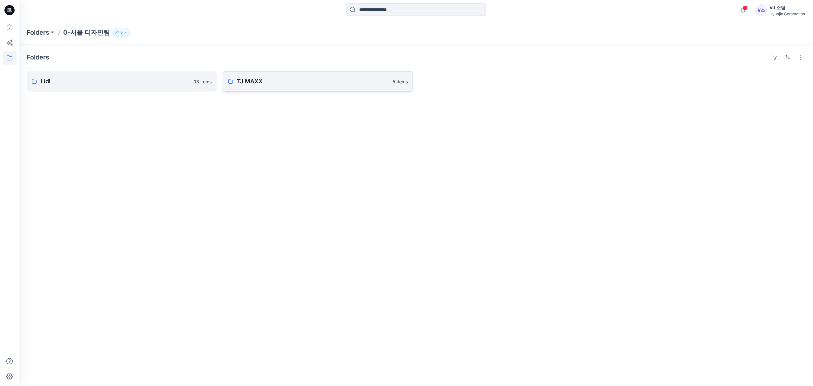
click at [285, 74] on link "TJ MAXX 5 items" at bounding box center [318, 81] width 190 height 20
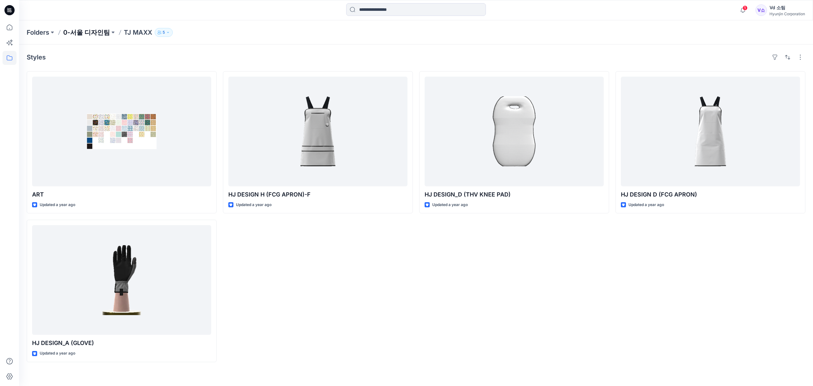
click at [89, 30] on p "0-서울 디자인팀" at bounding box center [86, 32] width 47 height 9
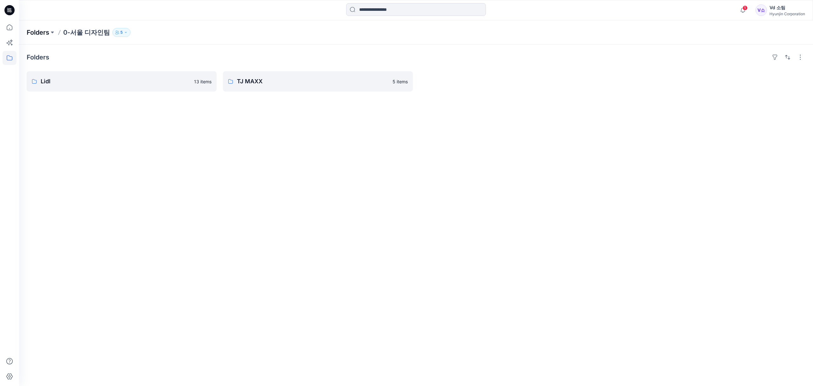
click at [39, 32] on p "Folders" at bounding box center [38, 32] width 23 height 9
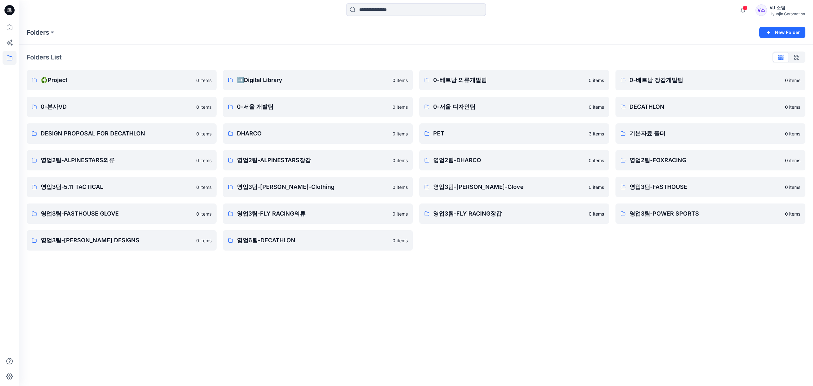
click at [88, 283] on div "Folders New Folder Folders List ♻️Project 0 items 0-본사VD 0 items DESIGN PROPOSA…" at bounding box center [416, 202] width 794 height 365
click at [151, 136] on p "DESIGN PROPOSAL FOR DECATHLON" at bounding box center [117, 133] width 152 height 9
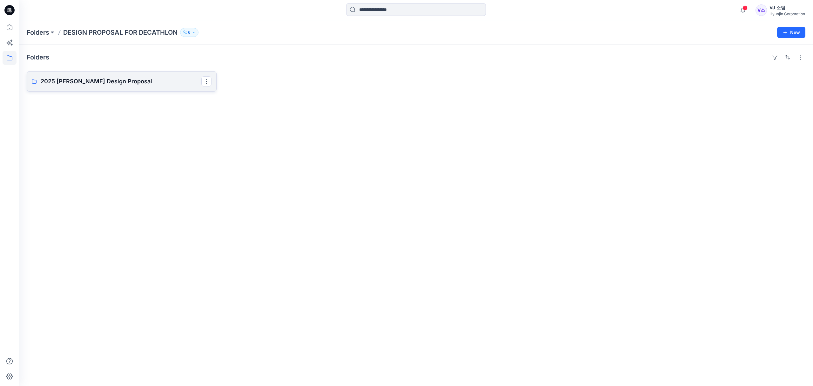
click at [147, 77] on p "2025 Van Rysel Design Proposal" at bounding box center [121, 81] width 161 height 9
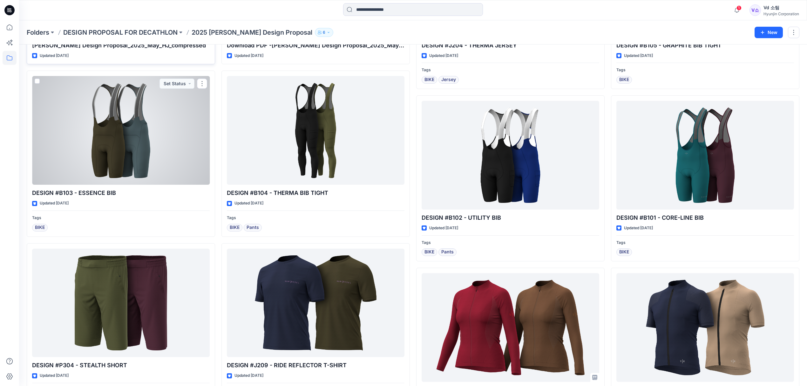
scroll to position [42, 0]
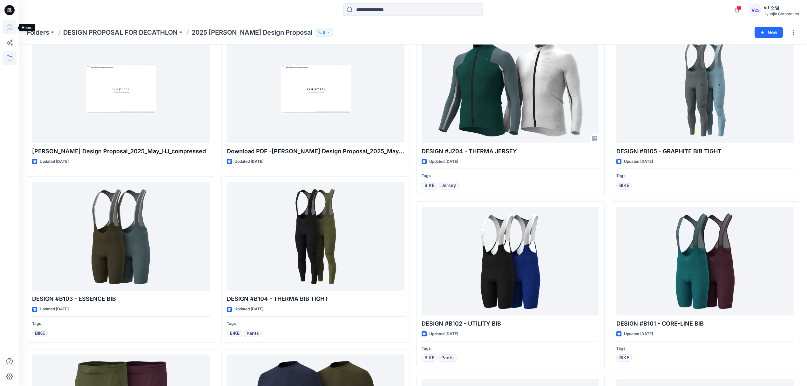
click at [6, 25] on icon at bounding box center [10, 27] width 14 height 14
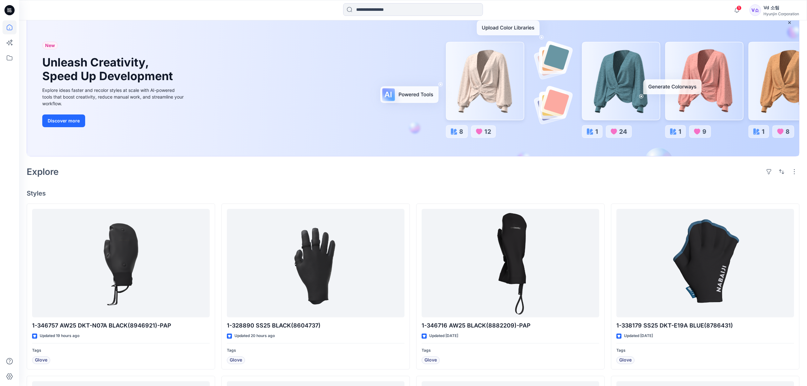
click at [171, 179] on div "Welcome back, Vd New New Unleash Creativity, Speed Up Development Explore ideas…" at bounding box center [413, 361] width 788 height 766
